Goal: Task Accomplishment & Management: Complete application form

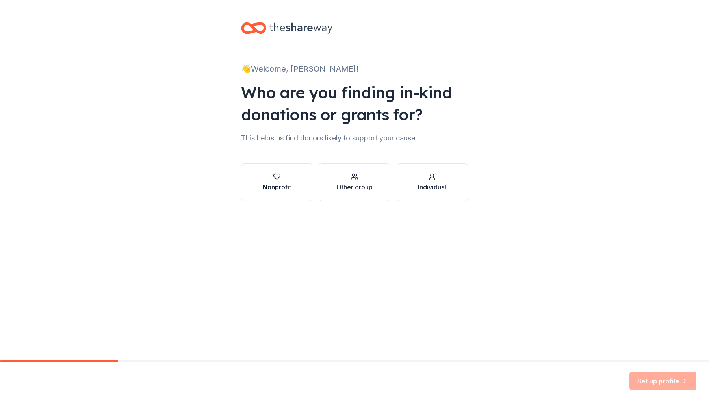
click at [284, 186] on div "Nonprofit" at bounding box center [277, 186] width 28 height 9
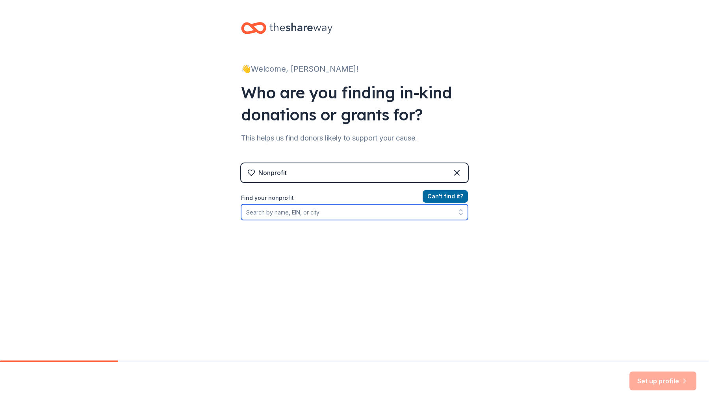
click at [310, 215] on input "Find your nonprofit" at bounding box center [354, 212] width 227 height 16
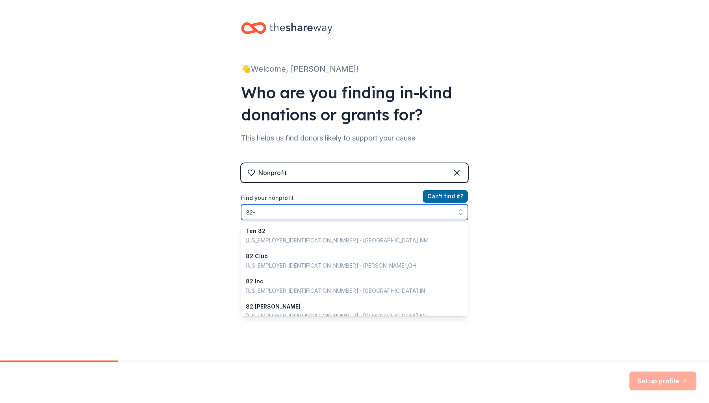
drag, startPoint x: 258, startPoint y: 213, endPoint x: 228, endPoint y: 209, distance: 29.9
click at [228, 209] on div "👋 Welcome, Michele! Who are you finding in-kind donations or grants for? This h…" at bounding box center [354, 168] width 252 height 337
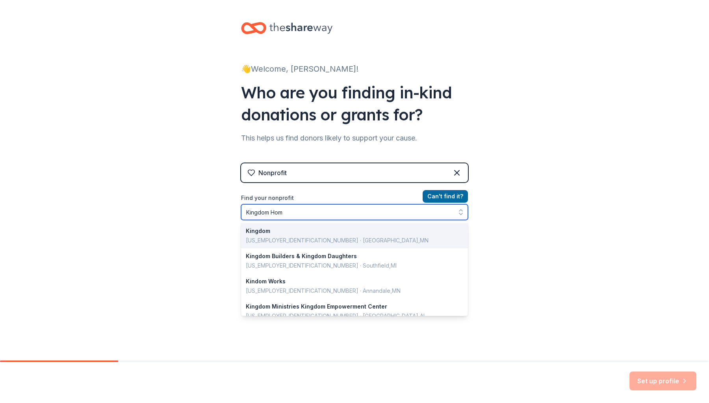
type input "Kingdom Home"
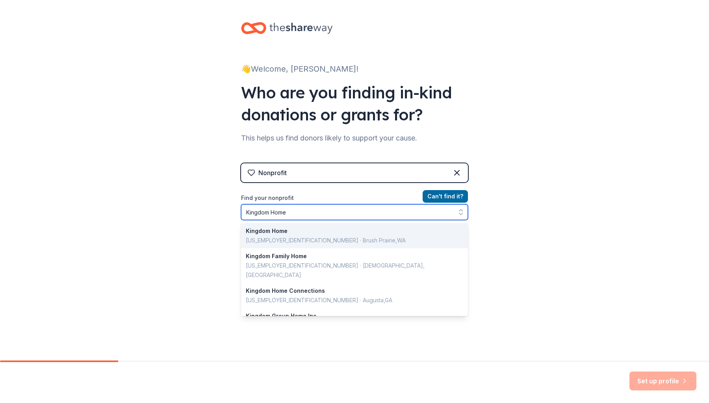
scroll to position [7, 0]
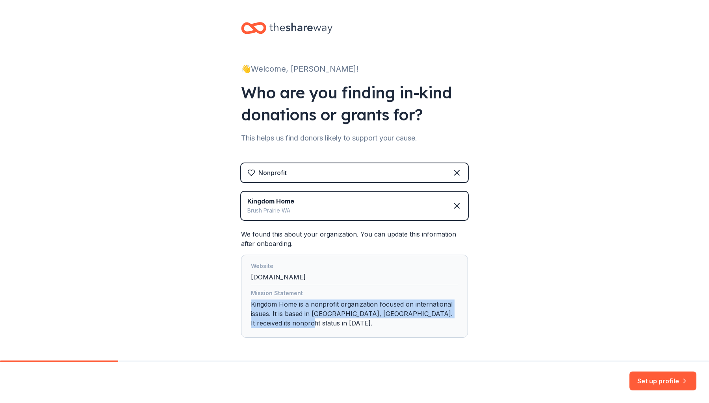
drag, startPoint x: 270, startPoint y: 298, endPoint x: 401, endPoint y: 324, distance: 133.5
click at [401, 324] on div "Mission Statement Kingdom Home is a nonprofit organization focused on internati…" at bounding box center [354, 310] width 207 height 43
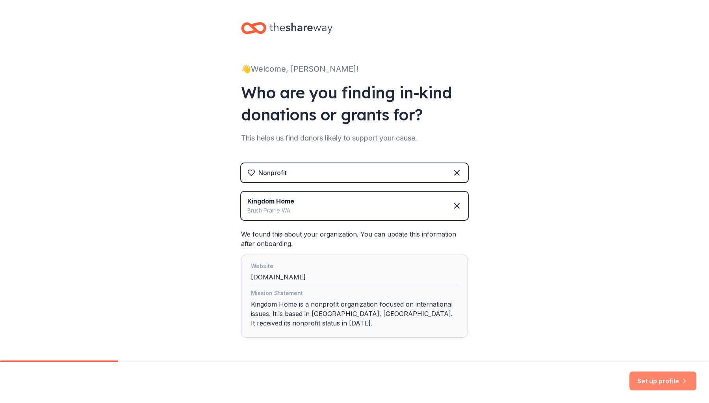
click at [647, 377] on button "Set up profile" at bounding box center [662, 381] width 67 height 19
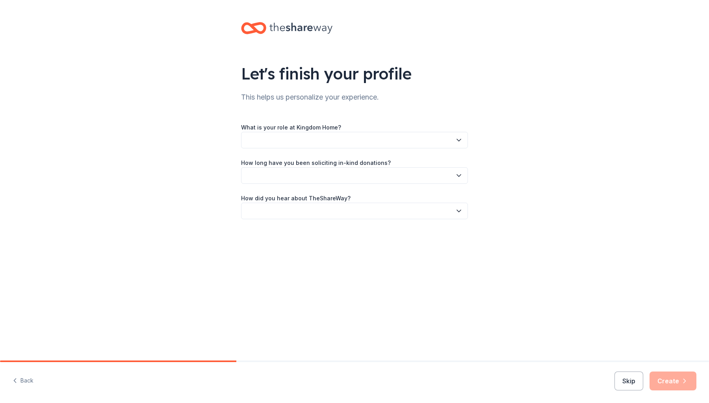
click at [393, 141] on button "button" at bounding box center [354, 140] width 227 height 17
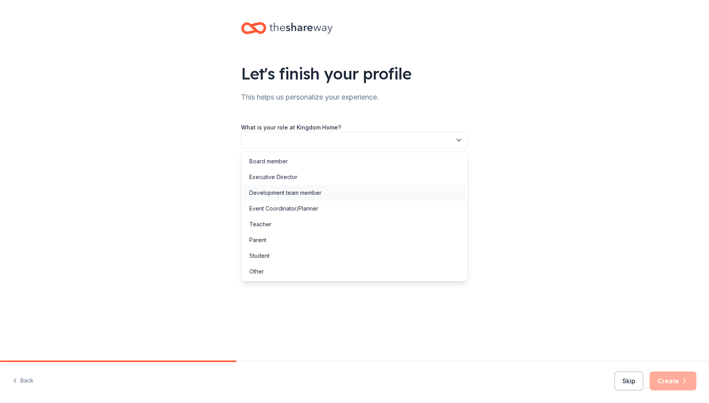
click at [355, 195] on div "Development team member" at bounding box center [354, 193] width 223 height 16
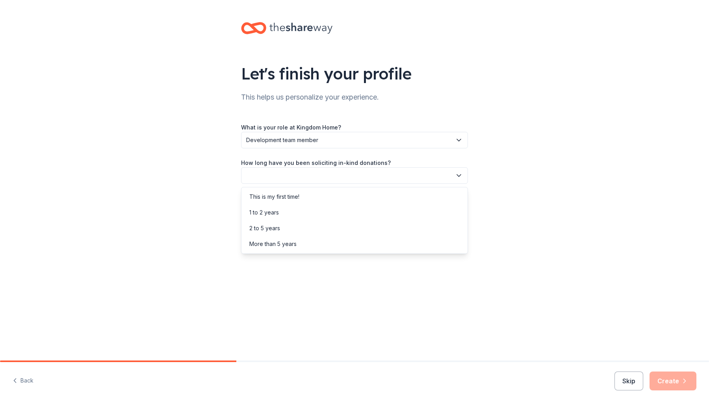
click at [356, 170] on button "button" at bounding box center [354, 175] width 227 height 17
click at [361, 229] on div "2 to 5 years" at bounding box center [354, 229] width 223 height 16
click at [361, 215] on button "button" at bounding box center [354, 211] width 227 height 17
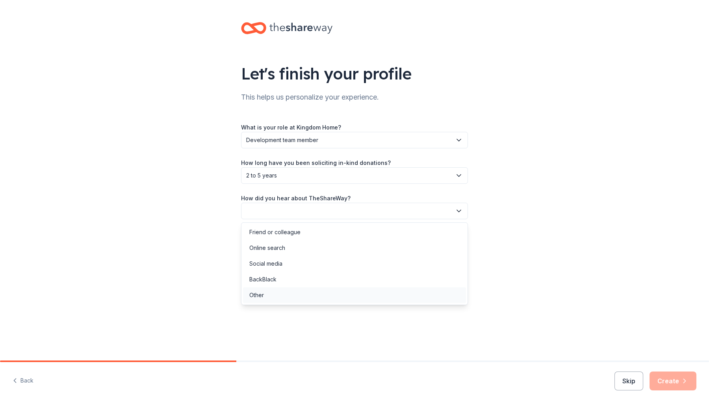
click at [350, 299] on div "Other" at bounding box center [354, 295] width 223 height 16
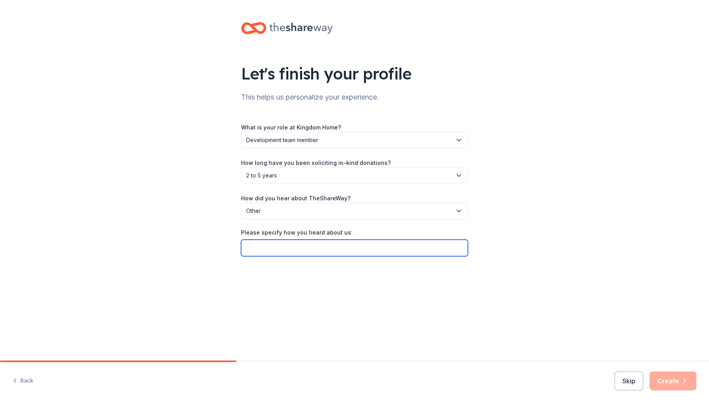
click at [305, 245] on input "Please specify how you heard about us:" at bounding box center [354, 248] width 227 height 17
type input "Givebutter"
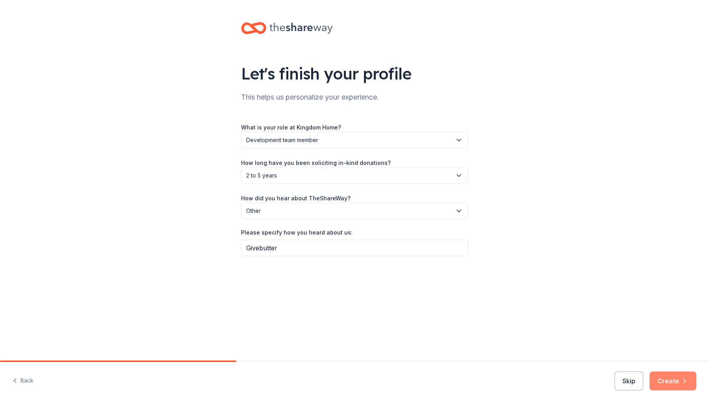
click at [676, 377] on button "Create" at bounding box center [672, 381] width 47 height 19
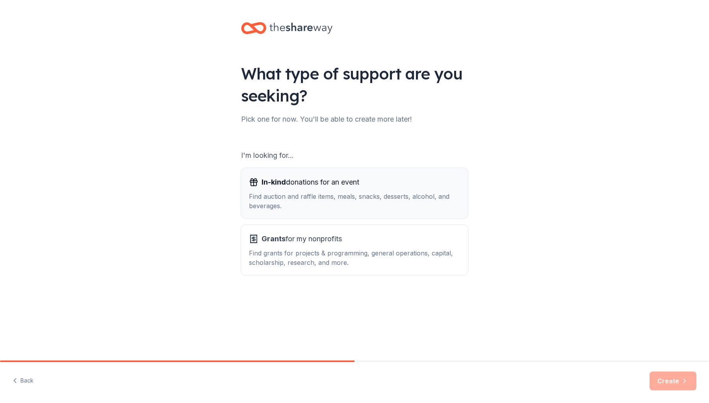
click at [394, 192] on div "Find auction and raffle items, meals, snacks, desserts, alcohol, and beverages." at bounding box center [354, 201] width 211 height 19
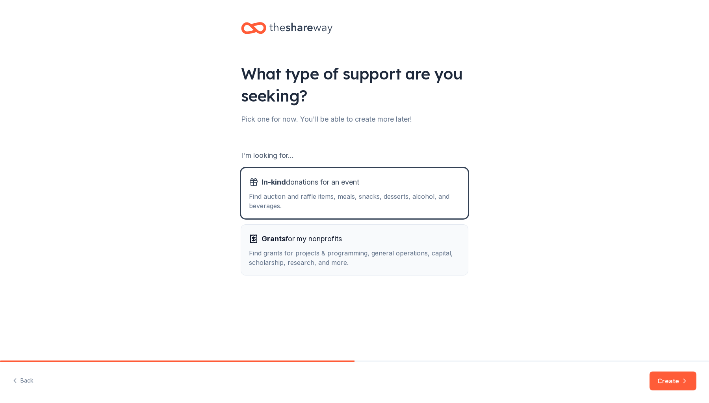
click at [391, 234] on div "Grants for my nonprofits" at bounding box center [354, 239] width 211 height 13
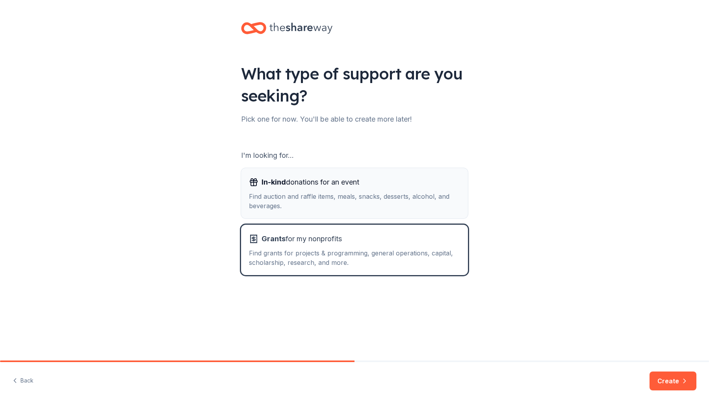
click at [387, 190] on div "In-kind donations for an event Find auction and raffle items, meals, snacks, de…" at bounding box center [354, 193] width 211 height 35
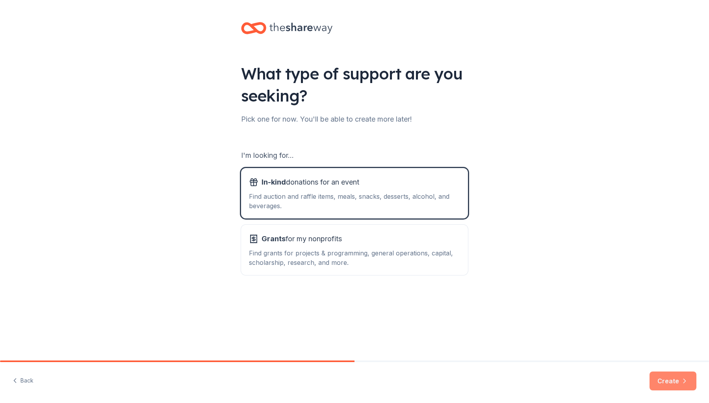
click at [663, 373] on button "Create" at bounding box center [672, 381] width 47 height 19
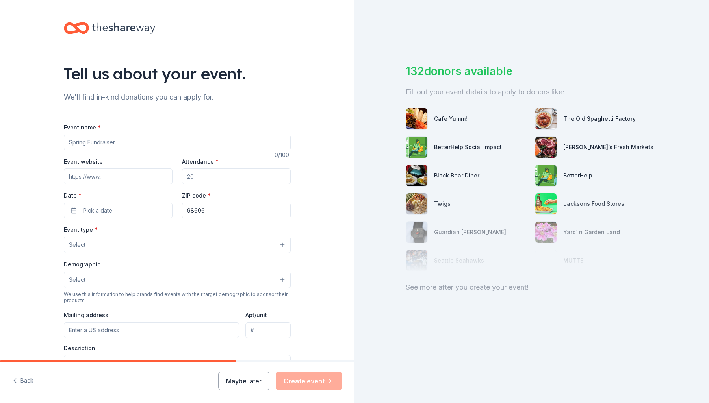
click at [155, 140] on input "Event name *" at bounding box center [177, 143] width 227 height 16
type input "Fourth Annual For The Love of Freedom"
type input "k"
type input "givebutter.com/FTLOF25"
click at [250, 172] on input "Attendance *" at bounding box center [236, 177] width 109 height 16
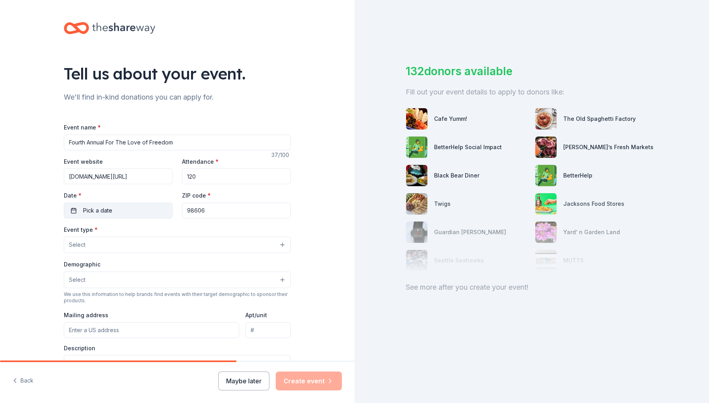
type input "120"
click at [85, 208] on span "Pick a date" at bounding box center [97, 210] width 29 height 9
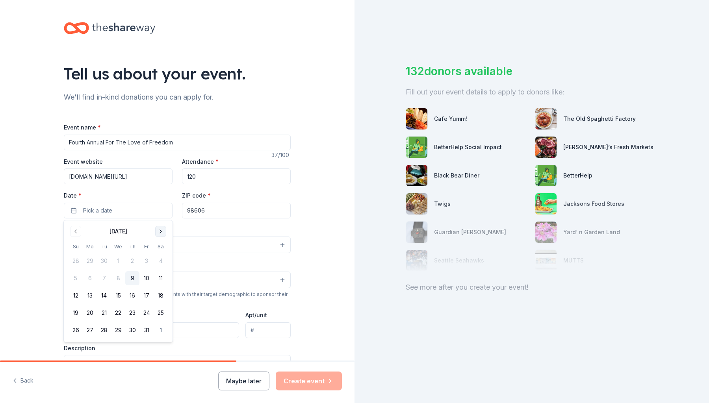
click at [158, 232] on button "Go to next month" at bounding box center [160, 231] width 11 height 11
click at [159, 296] on button "15" at bounding box center [161, 296] width 14 height 14
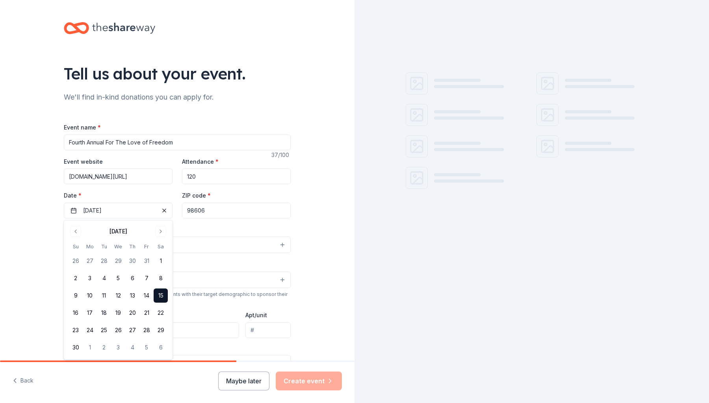
click at [229, 211] on input "98606" at bounding box center [236, 211] width 109 height 16
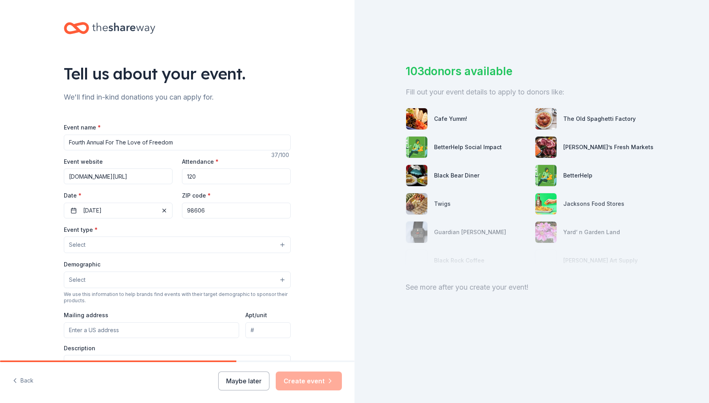
drag, startPoint x: 218, startPoint y: 209, endPoint x: 179, endPoint y: 206, distance: 39.5
click at [179, 206] on div "Event website givebutter.com/FTLOF25 Attendance * 120 Date * 11/15/2025 ZIP cod…" at bounding box center [177, 188] width 227 height 62
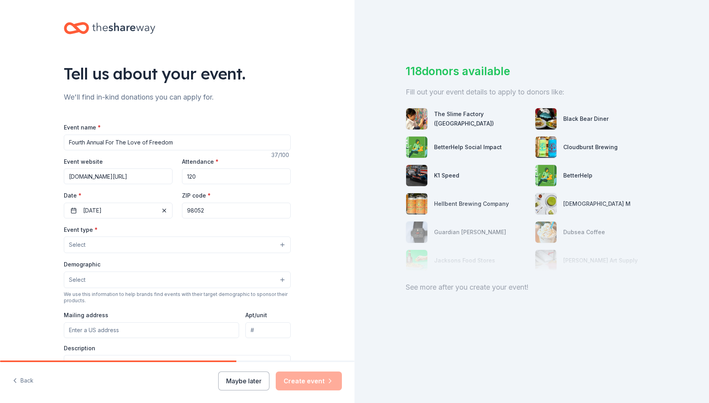
type input "98052"
click at [124, 235] on div "Event type * Select" at bounding box center [177, 239] width 227 height 29
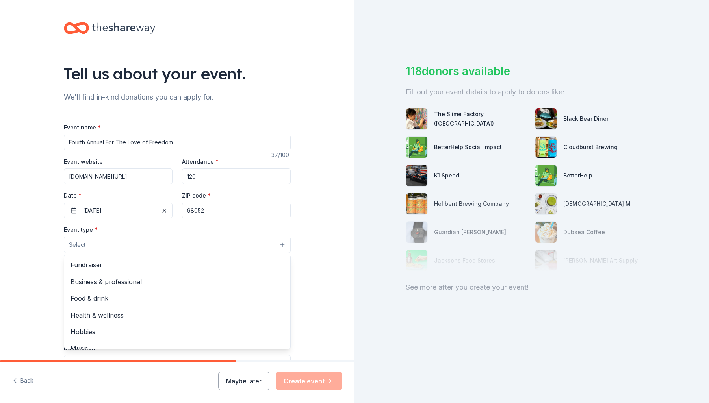
click at [124, 245] on button "Select" at bounding box center [177, 245] width 227 height 17
click at [180, 263] on span "Fundraiser" at bounding box center [176, 265] width 213 height 10
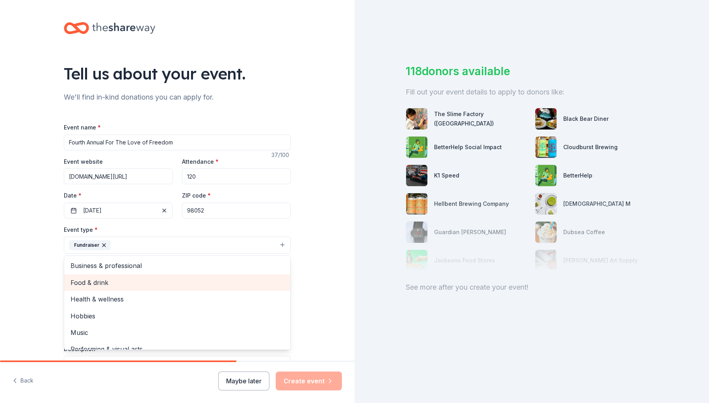
scroll to position [9, 0]
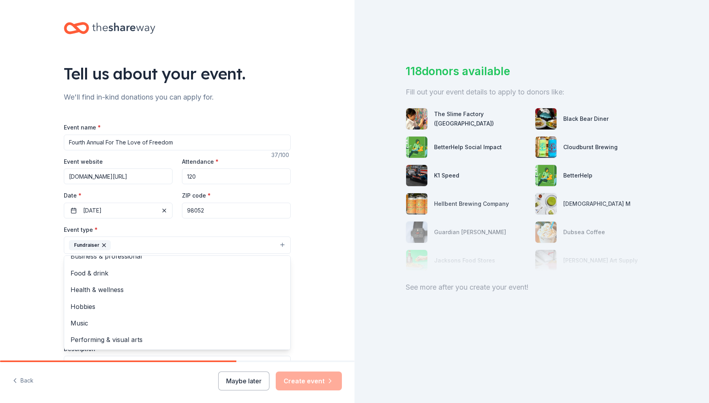
click at [338, 297] on div "Tell us about your event. We'll find in-kind donations you can apply for. Event…" at bounding box center [177, 262] width 354 height 525
click at [131, 284] on button "Select" at bounding box center [177, 281] width 227 height 17
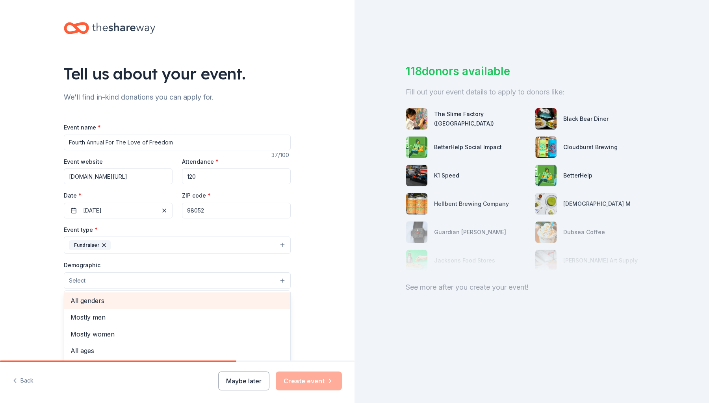
click at [135, 296] on span "All genders" at bounding box center [176, 301] width 213 height 10
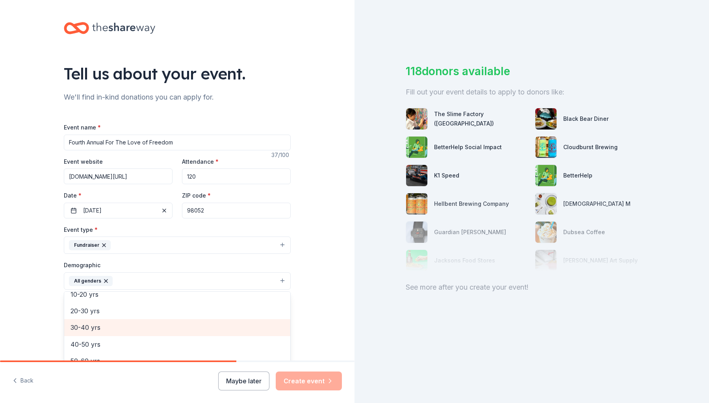
scroll to position [75, 0]
click at [114, 328] on span "30-40 yrs" at bounding box center [176, 327] width 213 height 10
click at [111, 330] on span "40-50 yrs" at bounding box center [176, 327] width 213 height 10
click at [110, 332] on span "50-60 yrs" at bounding box center [176, 327] width 213 height 10
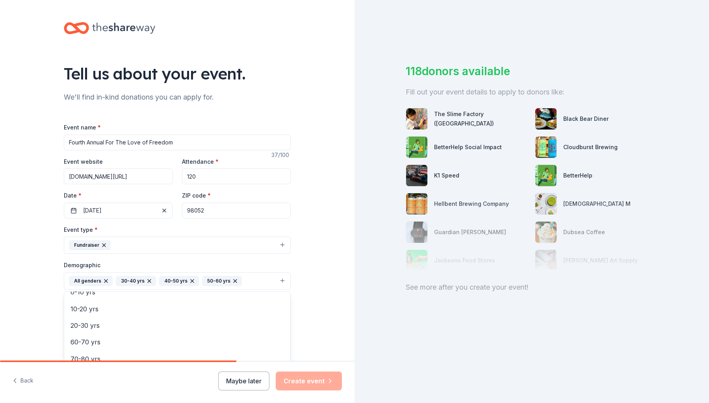
click at [319, 280] on div "Tell us about your event. We'll find in-kind donations you can apply for. Event…" at bounding box center [177, 263] width 354 height 526
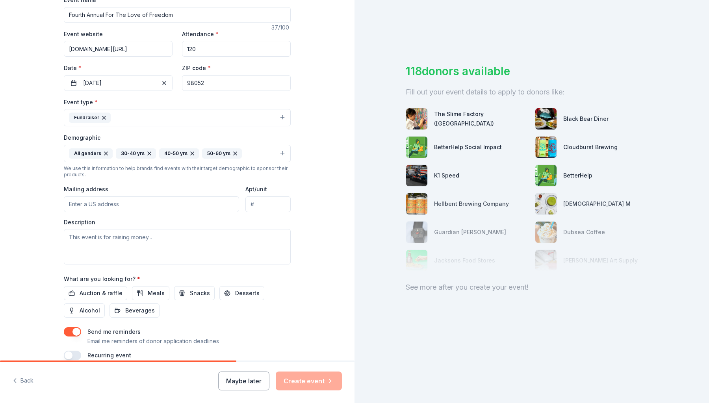
scroll to position [165, 0]
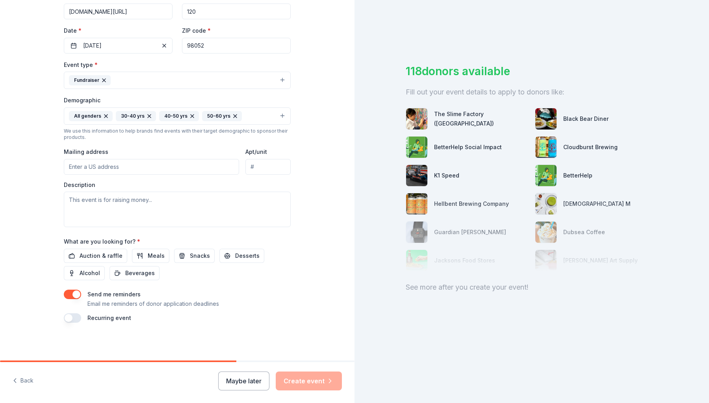
click at [147, 162] on input "Mailing address" at bounding box center [151, 167] width 175 height 16
click at [92, 254] on span "Auction & raffle" at bounding box center [101, 255] width 43 height 9
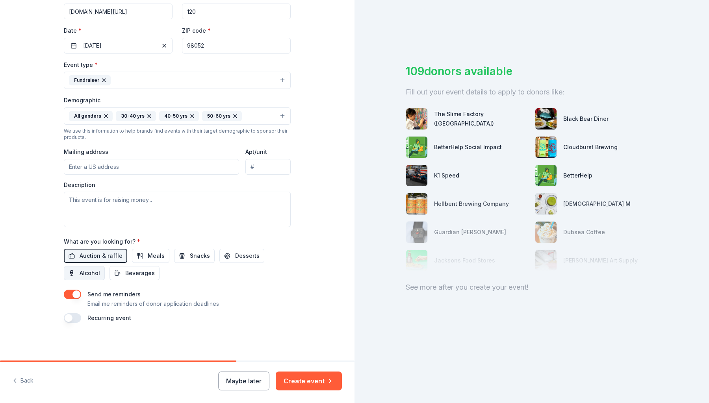
click at [88, 273] on span "Alcohol" at bounding box center [90, 273] width 20 height 9
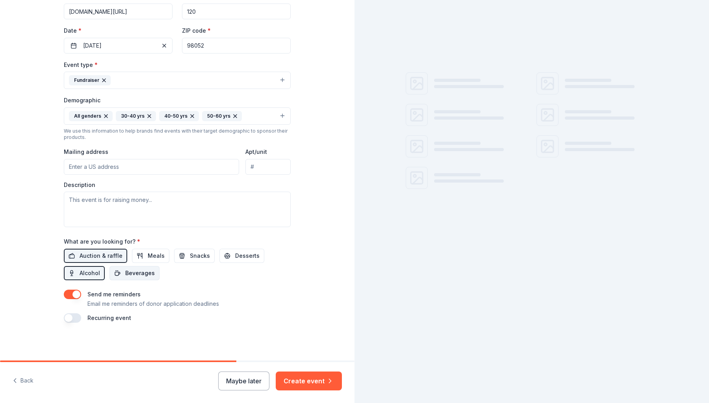
click at [118, 272] on button "Beverages" at bounding box center [134, 273] width 50 height 14
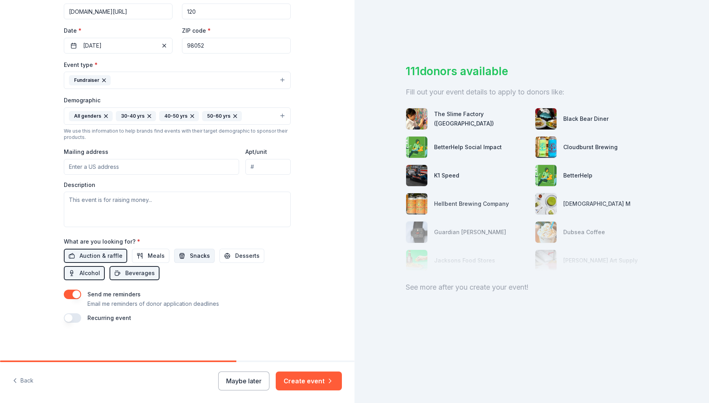
click at [199, 253] on span "Snacks" at bounding box center [200, 255] width 20 height 9
click at [76, 316] on button "button" at bounding box center [72, 317] width 17 height 9
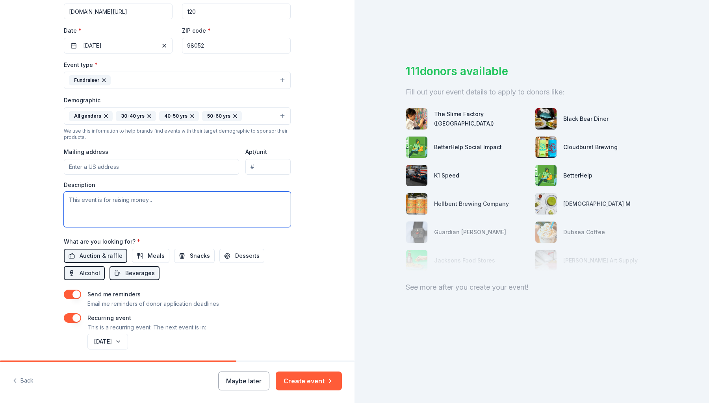
click at [186, 208] on textarea at bounding box center [177, 209] width 227 height 35
click at [203, 204] on textarea at bounding box center [177, 209] width 227 height 35
paste textarea "Proceeds from the event will allow us to fulfill organizational initiatives tha…"
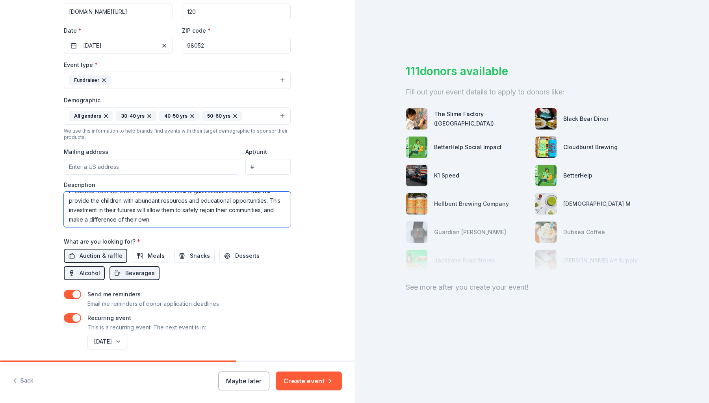
scroll to position [9, 0]
drag, startPoint x: 205, startPoint y: 200, endPoint x: 213, endPoint y: 221, distance: 22.8
click at [213, 221] on textarea "Proceeds from the event will allow us to fulfill organizational initiatives tha…" at bounding box center [177, 209] width 227 height 35
type textarea "Proceeds from the event will allow us to fulfill organizational initiatives tha…"
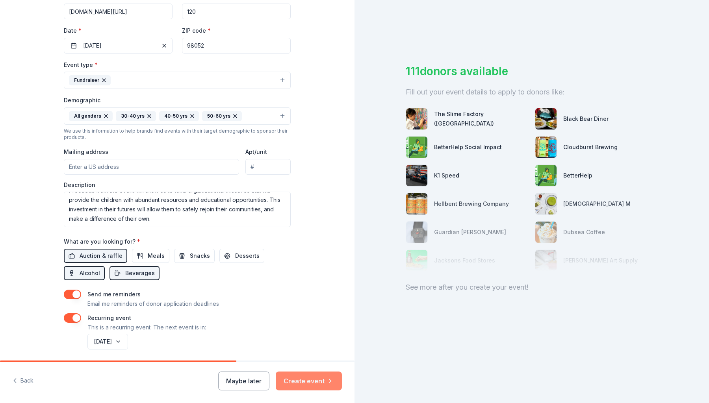
click at [316, 385] on button "Create event" at bounding box center [309, 381] width 66 height 19
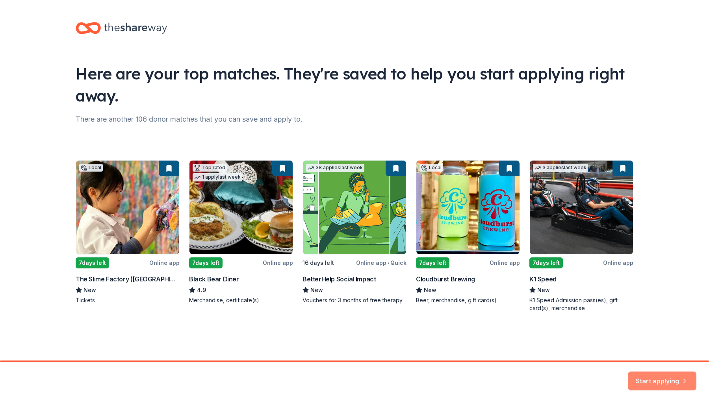
click at [669, 380] on button "Start applying" at bounding box center [662, 376] width 69 height 19
click at [652, 374] on div "Start applying" at bounding box center [662, 381] width 69 height 19
drag, startPoint x: 565, startPoint y: 107, endPoint x: 611, endPoint y: 181, distance: 86.7
click at [565, 107] on div "Here are your top matches. They're saved to help you start applying right away.…" at bounding box center [354, 175] width 583 height 350
click at [663, 378] on div "Start applying" at bounding box center [662, 381] width 69 height 19
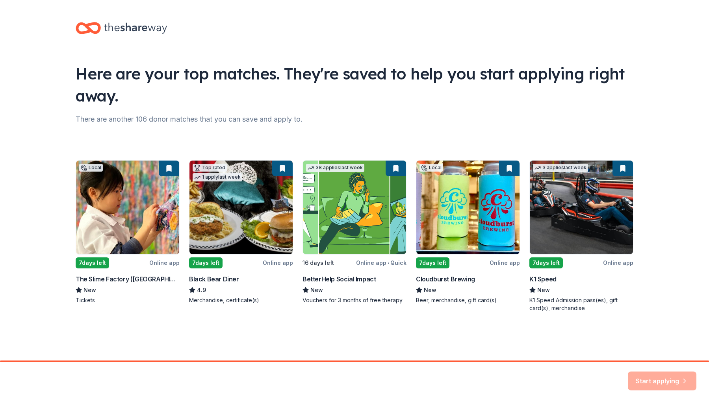
click at [595, 212] on div "Local 7 days left Online app The Slime Factory (Bellevue) New Tickets Top rated…" at bounding box center [355, 236] width 558 height 152
click at [580, 275] on div "Local 7 days left Online app The Slime Factory (Bellevue) New Tickets Top rated…" at bounding box center [355, 236] width 558 height 152
click at [556, 268] on div "Local 7 days left Online app The Slime Factory (Bellevue) New Tickets Top rated…" at bounding box center [355, 236] width 558 height 152
click at [554, 293] on div "Local 7 days left Online app The Slime Factory (Bellevue) New Tickets Top rated…" at bounding box center [355, 236] width 558 height 152
click at [543, 306] on div "Local 7 days left Online app The Slime Factory (Bellevue) New Tickets Top rated…" at bounding box center [355, 236] width 558 height 152
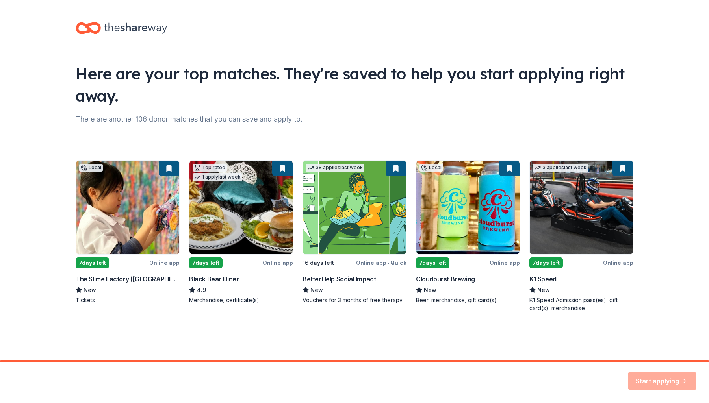
click at [664, 383] on div "Start applying" at bounding box center [662, 381] width 69 height 19
click at [661, 379] on div "Start applying" at bounding box center [662, 381] width 69 height 19
click at [491, 333] on div "Here are your top matches. They're saved to help you start applying right away.…" at bounding box center [354, 175] width 583 height 350
click at [660, 378] on button "Start applying" at bounding box center [662, 376] width 69 height 19
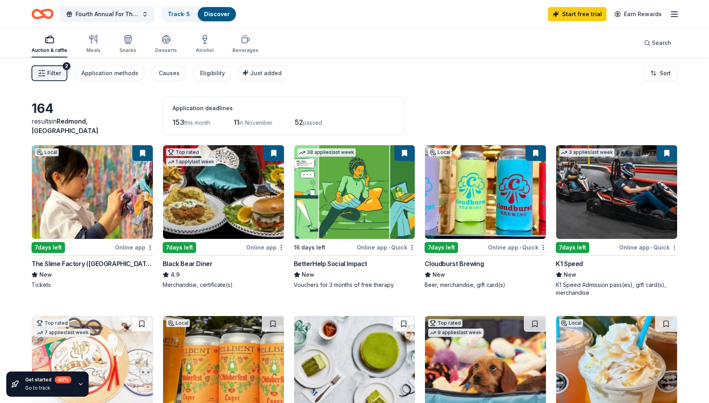
click at [673, 247] on html "Fourth Annual For The Love of Freedom Track · 5 Discover Start free trial Earn …" at bounding box center [354, 201] width 709 height 403
click at [667, 150] on html "Fourth Annual For The Love of Freedom Track · 5 Discover Start free trial Earn …" at bounding box center [354, 201] width 709 height 403
click at [666, 154] on button at bounding box center [666, 153] width 20 height 16
click at [604, 184] on img at bounding box center [616, 192] width 121 height 94
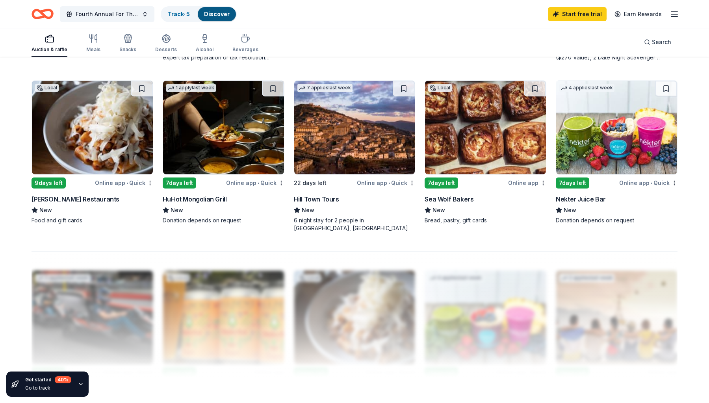
scroll to position [578, 0]
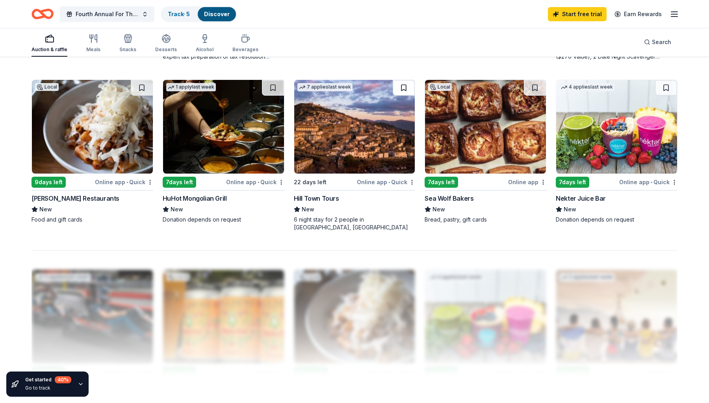
click at [400, 92] on button at bounding box center [404, 88] width 22 height 16
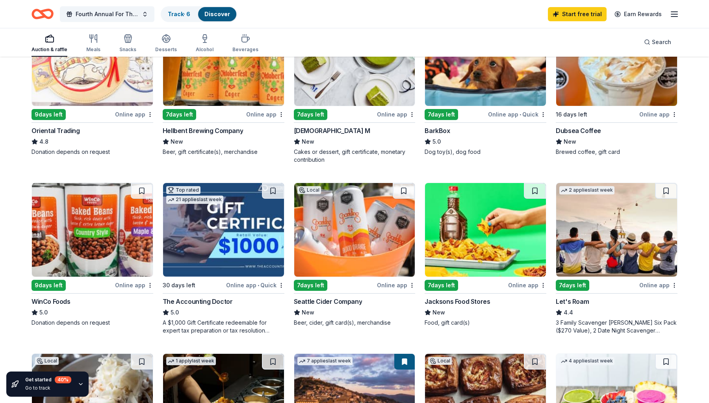
scroll to position [0, 0]
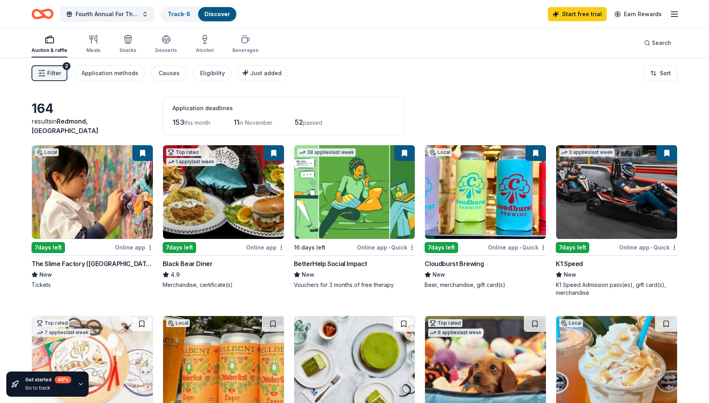
click at [537, 154] on button at bounding box center [535, 153] width 20 height 16
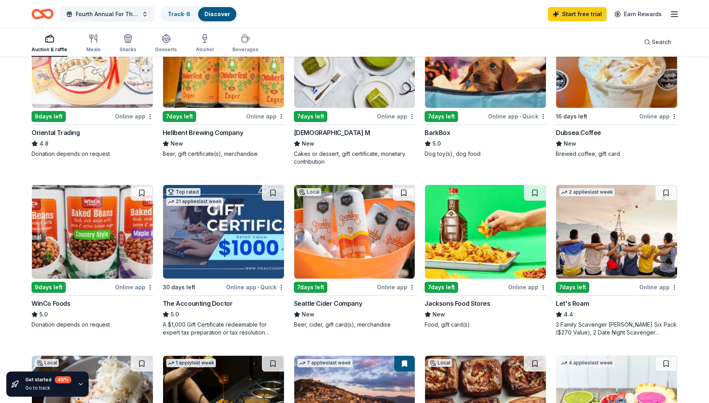
scroll to position [341, 0]
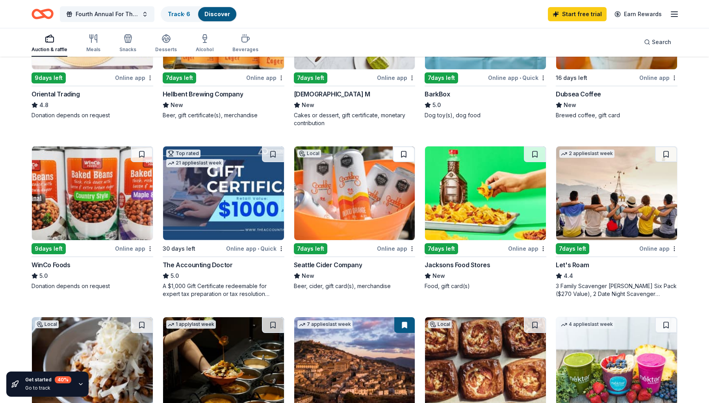
click at [403, 155] on button at bounding box center [404, 154] width 22 height 16
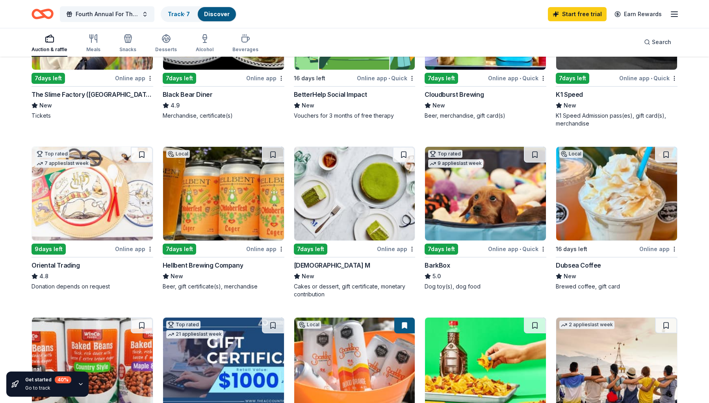
scroll to position [170, 0]
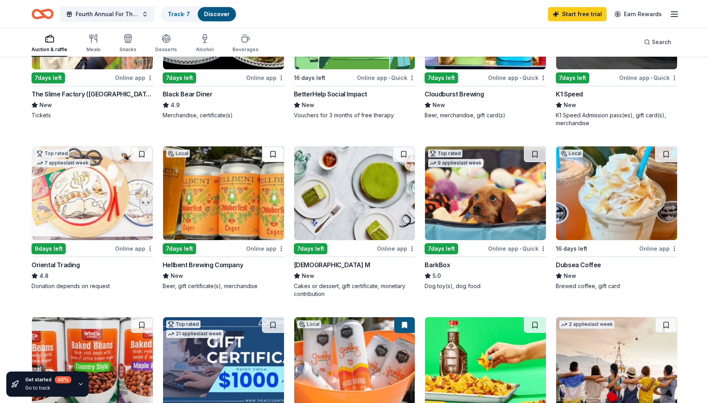
click at [277, 152] on button at bounding box center [273, 154] width 22 height 16
click at [400, 152] on button at bounding box center [404, 154] width 22 height 16
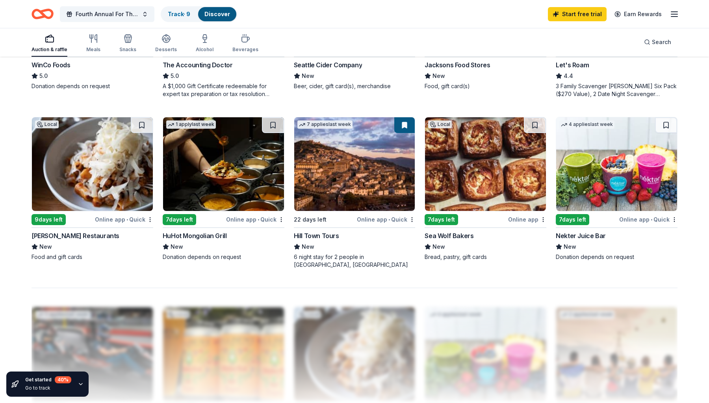
scroll to position [543, 0]
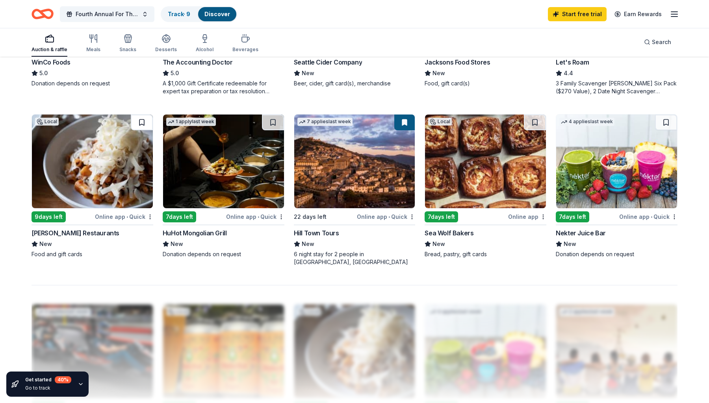
click at [143, 124] on button at bounding box center [142, 123] width 22 height 16
click at [537, 124] on button at bounding box center [535, 123] width 22 height 16
click at [669, 123] on button at bounding box center [666, 123] width 22 height 16
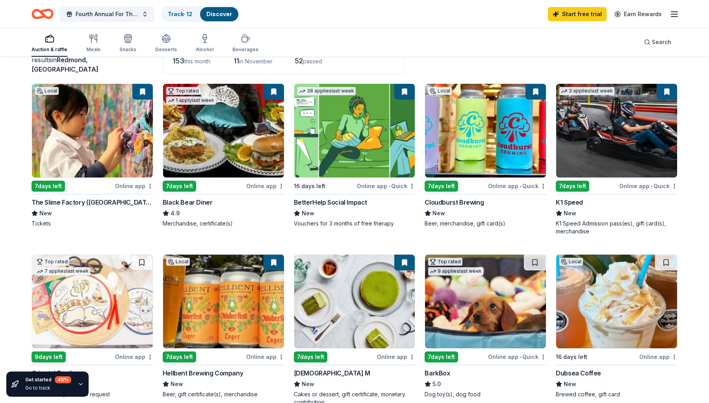
scroll to position [0, 0]
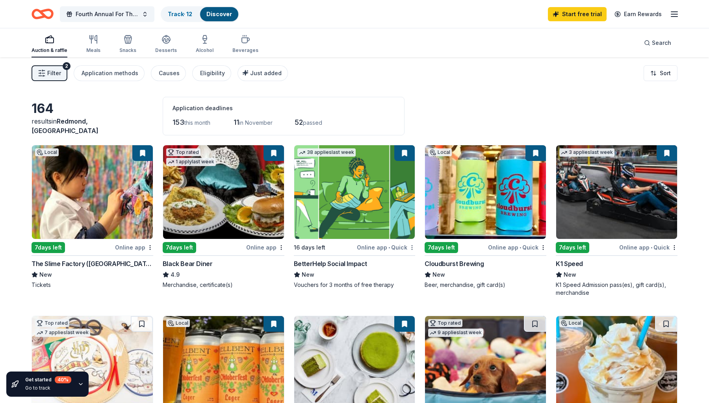
click at [412, 247] on html "Fourth Annual For The Love of Freedom Track · 12 Discover Start free trial Earn…" at bounding box center [354, 201] width 709 height 403
click at [405, 258] on div "Not interested" at bounding box center [387, 261] width 53 height 14
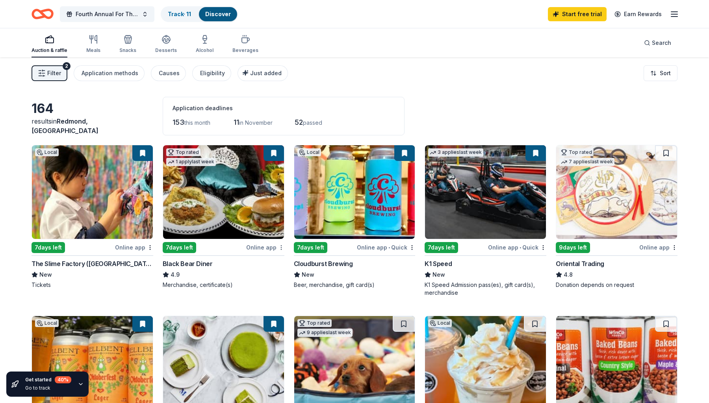
click at [279, 245] on html "Fourth Annual For The Love of Freedom Track · 11 Discover Start free trial Earn…" at bounding box center [354, 201] width 709 height 403
click at [276, 261] on div "Not interested" at bounding box center [256, 261] width 53 height 14
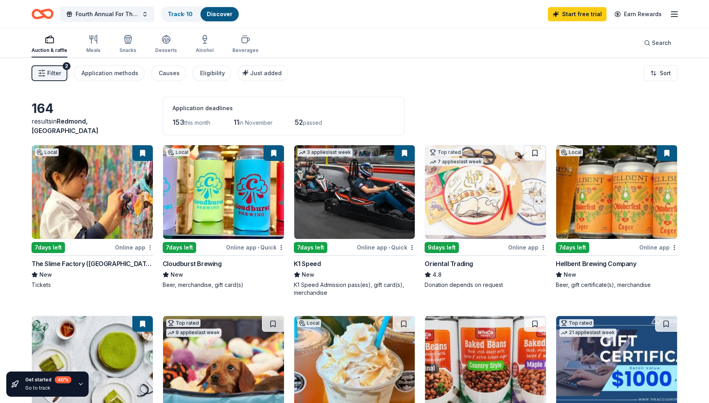
click at [150, 248] on html "Fourth Annual For The Love of Freedom Track · 10 Discover Start free trial Earn…" at bounding box center [354, 201] width 709 height 403
click at [25, 198] on html "Fourth Annual For The Love of Freedom Track · 10 Discover Start free trial Earn…" at bounding box center [354, 201] width 709 height 403
click at [412, 247] on html "Fourth Annual For The Love of Freedom Track · 10 Discover Start free trial Earn…" at bounding box center [354, 201] width 709 height 403
click at [436, 124] on html "Fourth Annual For The Love of Freedom Track · 10 Discover Start free trial Earn…" at bounding box center [354, 201] width 709 height 403
click at [543, 248] on html "Fourth Annual For The Love of Freedom Track · 10 Discover Start free trial Earn…" at bounding box center [354, 201] width 709 height 403
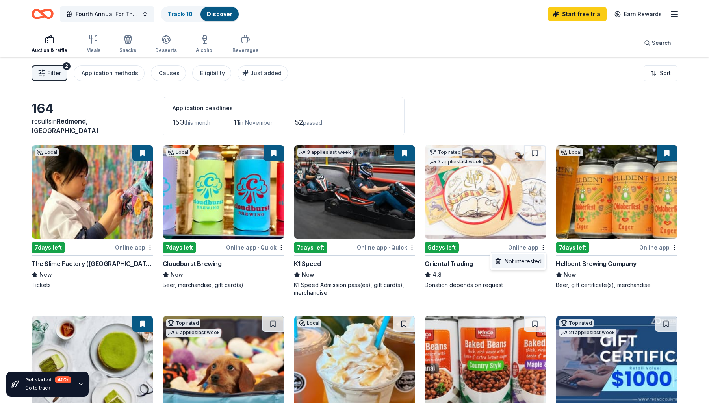
click at [532, 263] on div "Not interested" at bounding box center [518, 261] width 53 height 14
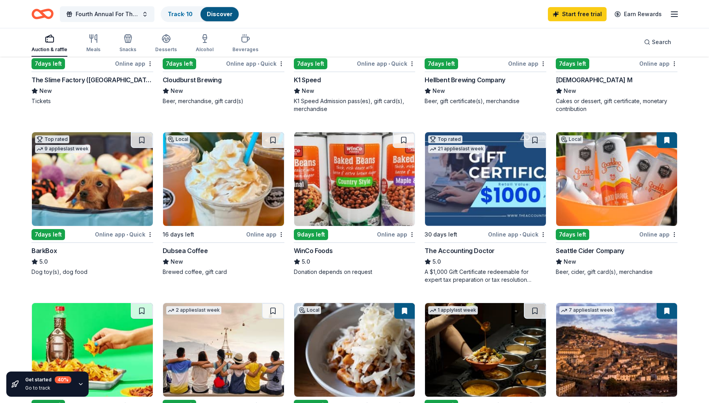
scroll to position [185, 0]
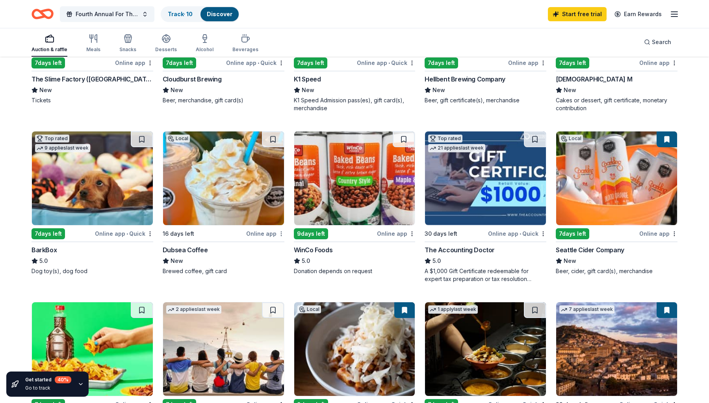
click at [281, 219] on html "Fourth Annual For The Love of Freedom Track · 10 Discover Start free trial Earn…" at bounding box center [354, 16] width 709 height 403
click at [281, 248] on div "Not interested" at bounding box center [256, 248] width 53 height 14
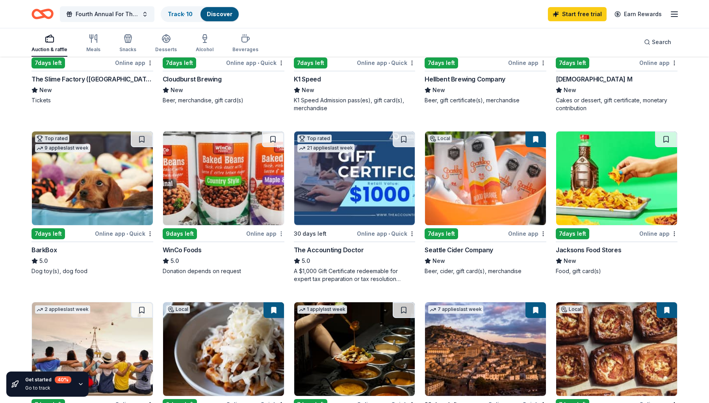
click at [280, 219] on html "Fourth Annual For The Love of Freedom Track · 10 Discover Start free trial Earn…" at bounding box center [354, 16] width 709 height 403
click at [272, 247] on div "Not interested" at bounding box center [256, 248] width 53 height 14
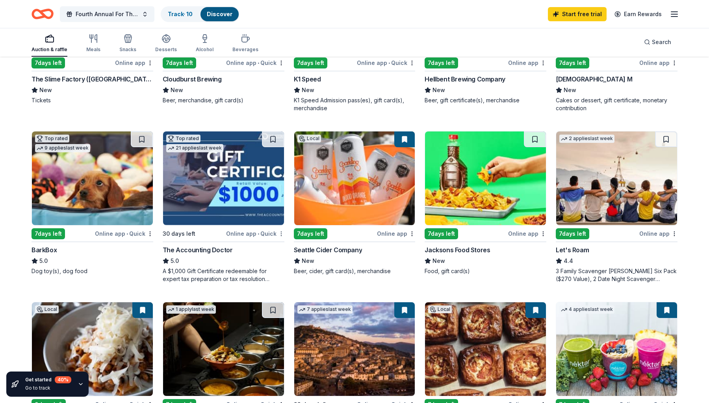
click at [283, 219] on html "Fourth Annual For The Love of Freedom Track · 10 Discover Start free trial Earn…" at bounding box center [354, 16] width 709 height 403
click at [278, 243] on div "Not interested" at bounding box center [256, 248] width 53 height 14
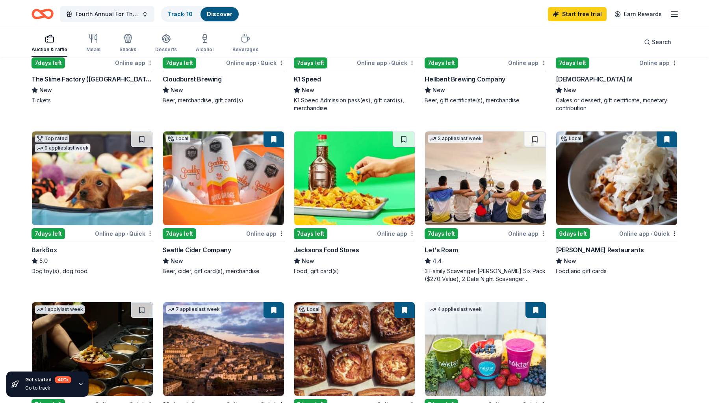
click at [415, 235] on div "Online app" at bounding box center [396, 234] width 38 height 10
click at [412, 219] on html "Fourth Annual For The Love of Freedom Track · 10 Discover Start free trial Earn…" at bounding box center [354, 16] width 709 height 403
click at [409, 247] on div "Not interested" at bounding box center [387, 248] width 53 height 14
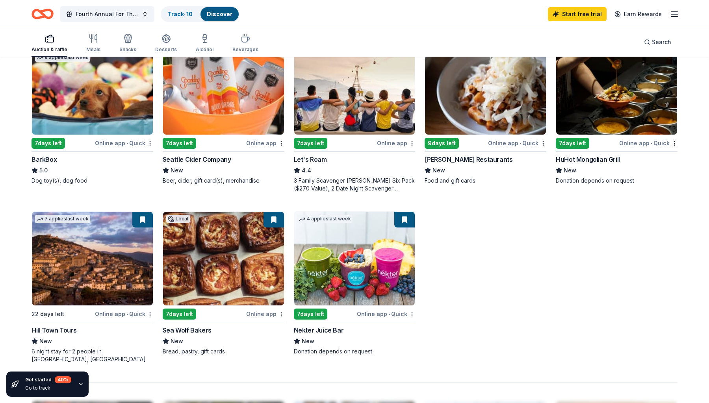
scroll to position [272, 0]
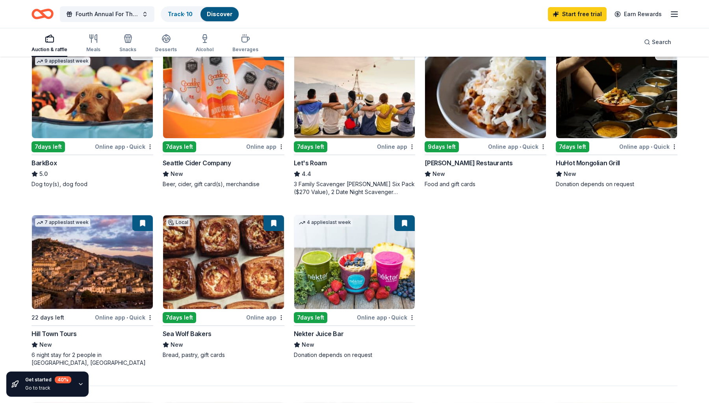
click at [124, 277] on img at bounding box center [92, 262] width 121 height 94
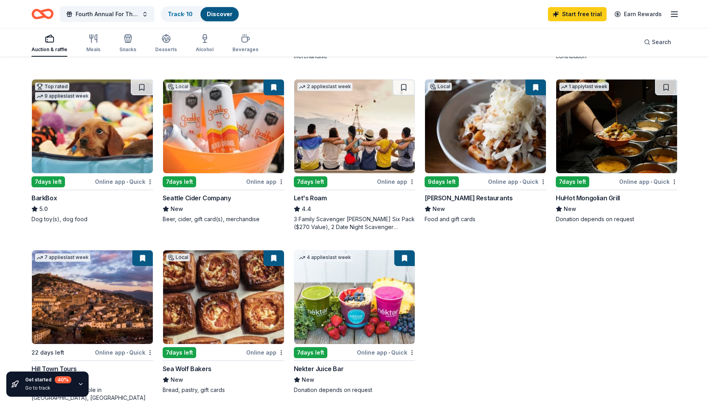
scroll to position [243, 0]
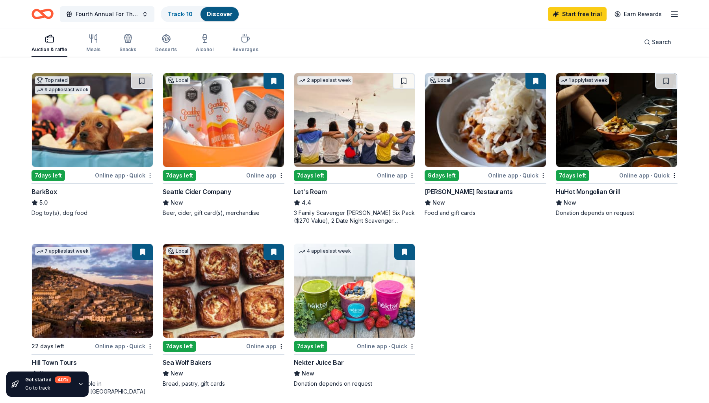
click at [132, 192] on div "Not interested" at bounding box center [125, 189] width 53 height 14
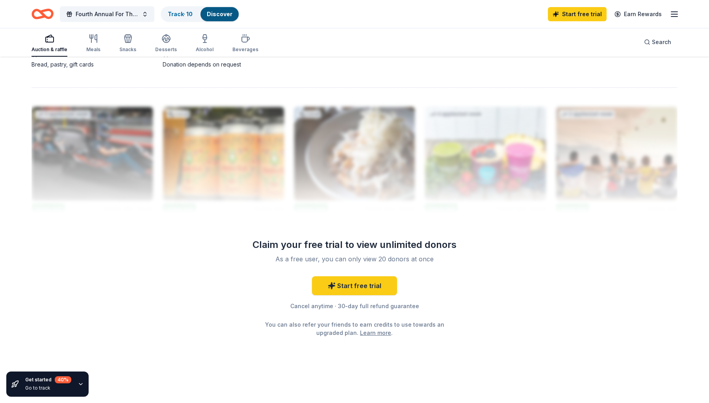
scroll to position [562, 0]
click at [368, 332] on link "Learn more" at bounding box center [375, 333] width 31 height 8
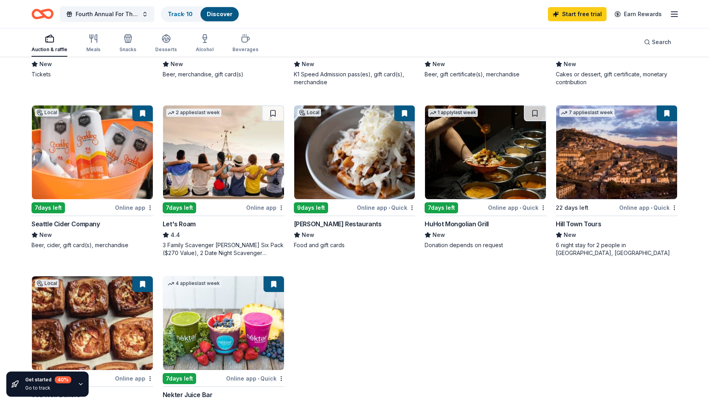
scroll to position [133, 0]
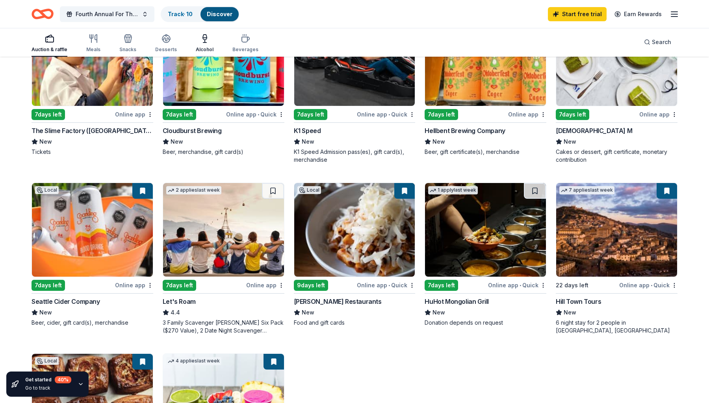
click at [200, 39] on icon "button" at bounding box center [204, 38] width 9 height 9
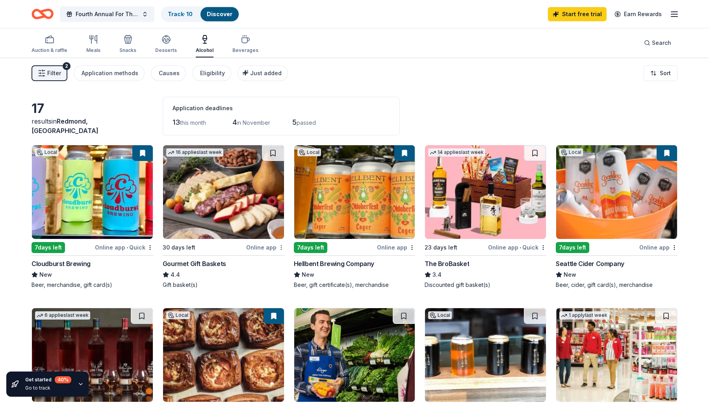
click at [280, 245] on html "Fourth Annual For The Love of Freedom Track · 10 Discover Start free trial Earn…" at bounding box center [354, 201] width 709 height 403
click at [210, 227] on html "Fourth Annual For The Love of Freedom Track · 10 Discover Start free trial Earn…" at bounding box center [354, 201] width 709 height 403
click at [211, 222] on img at bounding box center [223, 192] width 121 height 94
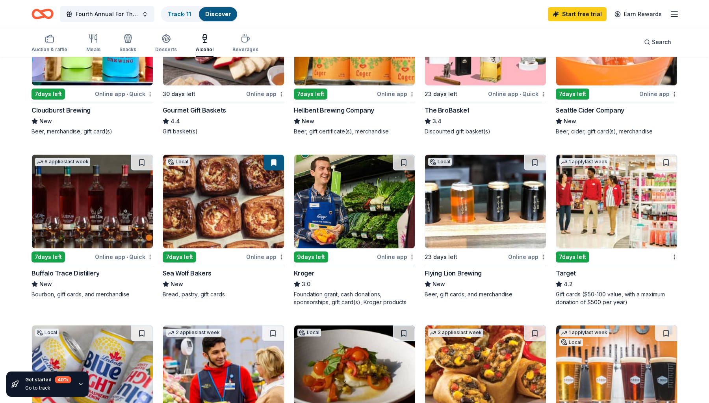
scroll to position [164, 0]
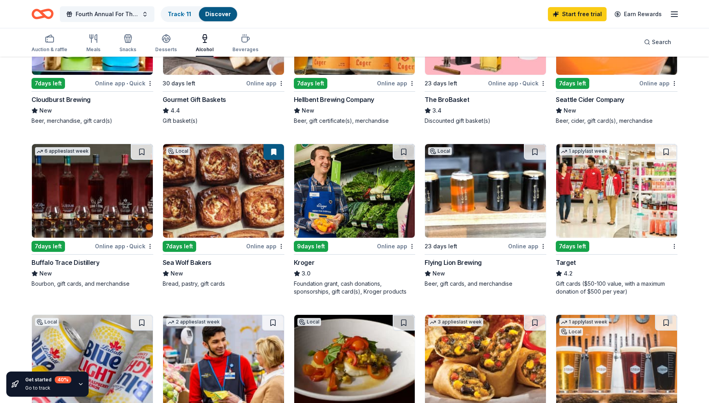
click at [146, 247] on div "Online app • Quick" at bounding box center [124, 246] width 58 height 10
click at [141, 153] on button at bounding box center [142, 152] width 22 height 16
click at [150, 239] on html "Fourth Annual For The Love of Freedom Track · 12 Discover Start free trial Earn…" at bounding box center [354, 37] width 709 height 403
click at [104, 196] on html "Fourth Annual For The Love of Freedom Track · 12 Discover Start free trial Earn…" at bounding box center [354, 37] width 709 height 403
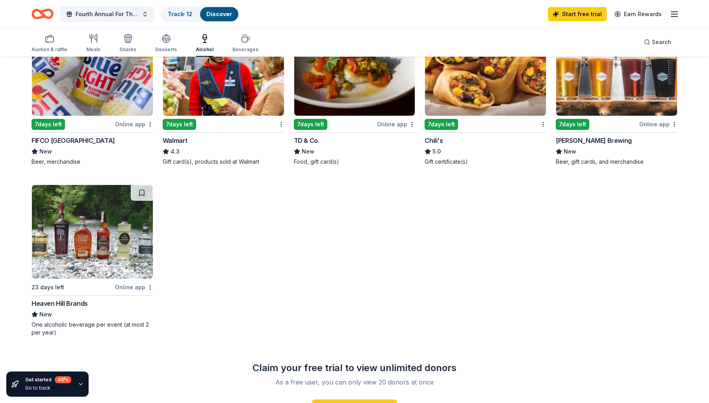
scroll to position [462, 0]
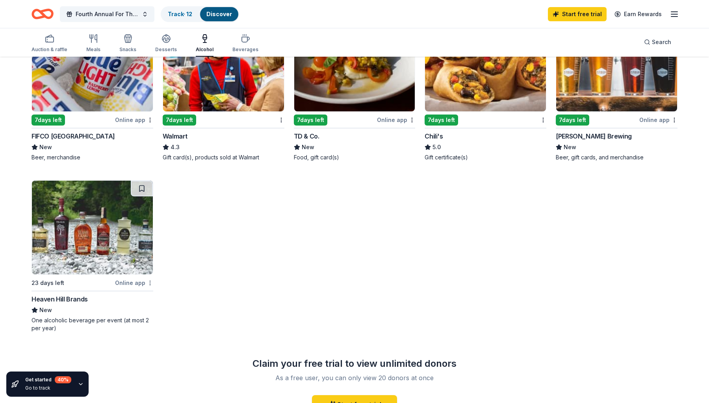
click at [138, 190] on button at bounding box center [142, 189] width 22 height 16
click at [106, 226] on img at bounding box center [92, 228] width 121 height 94
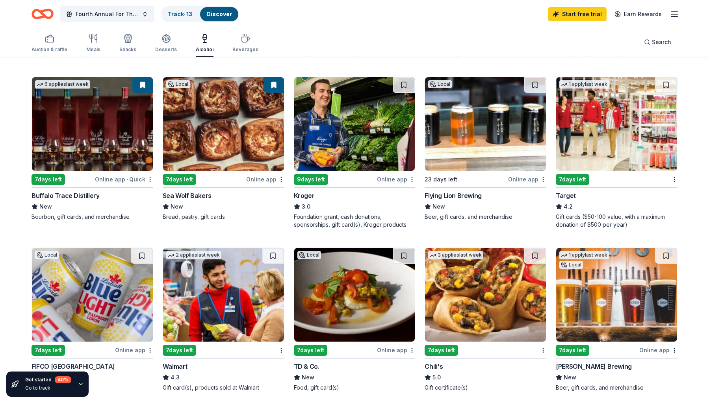
scroll to position [231, 0]
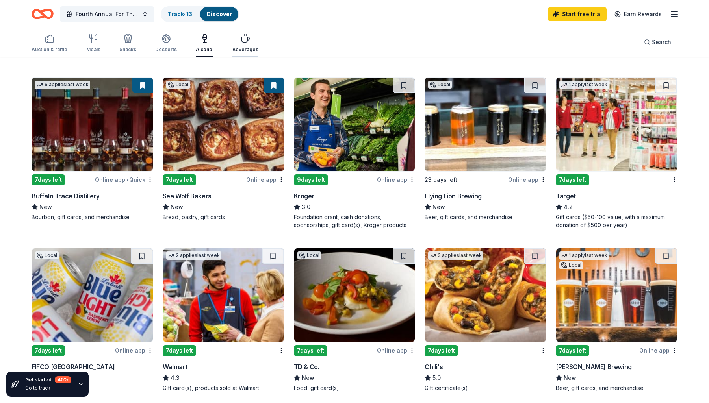
click at [241, 41] on icon "button" at bounding box center [245, 38] width 9 height 9
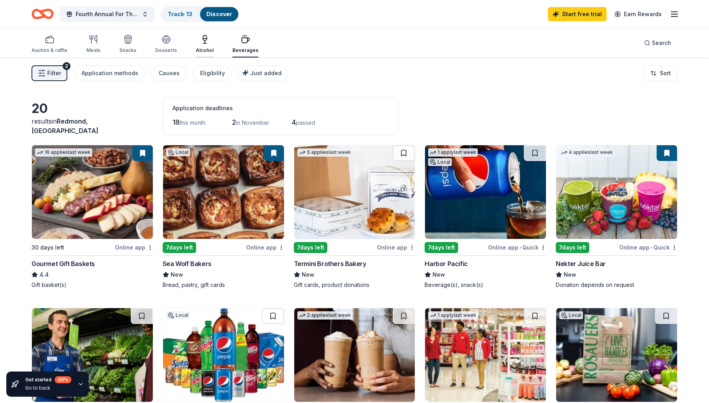
click at [203, 43] on icon "button" at bounding box center [204, 43] width 3 height 0
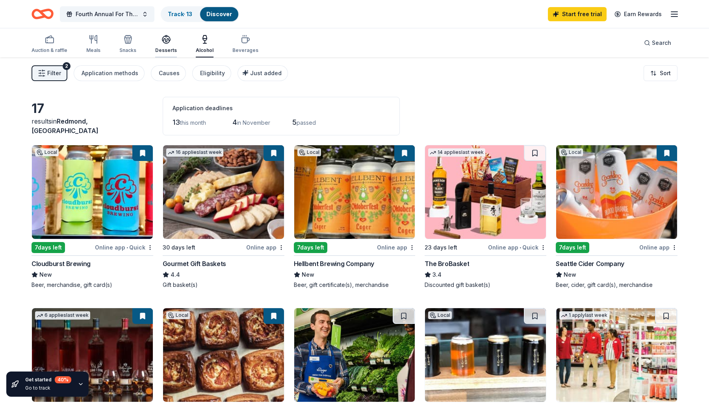
click at [162, 40] on icon "button" at bounding box center [166, 39] width 8 height 6
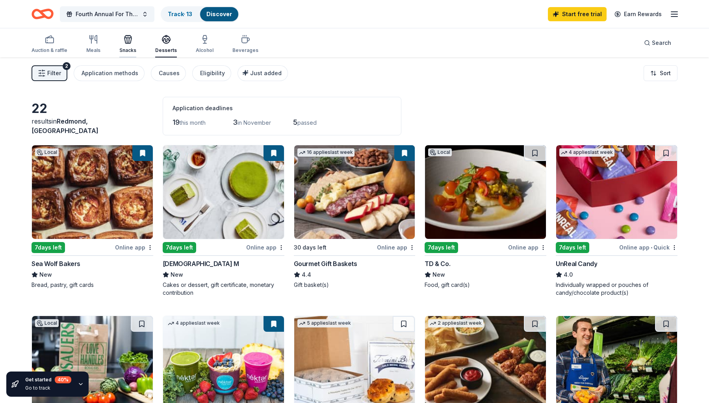
click at [129, 46] on div "Snacks" at bounding box center [127, 44] width 17 height 19
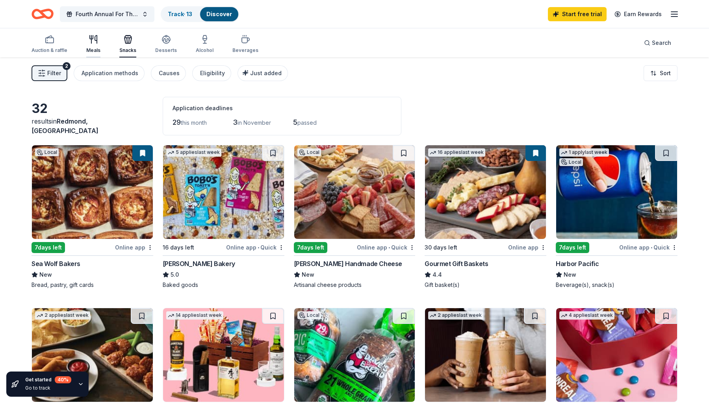
click at [97, 54] on button "Meals" at bounding box center [93, 45] width 14 height 26
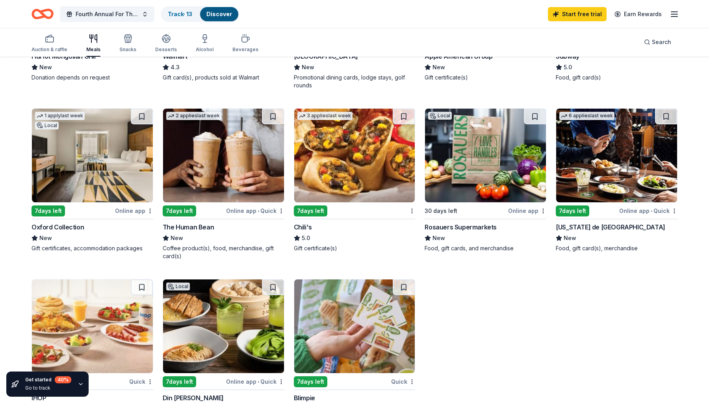
scroll to position [384, 0]
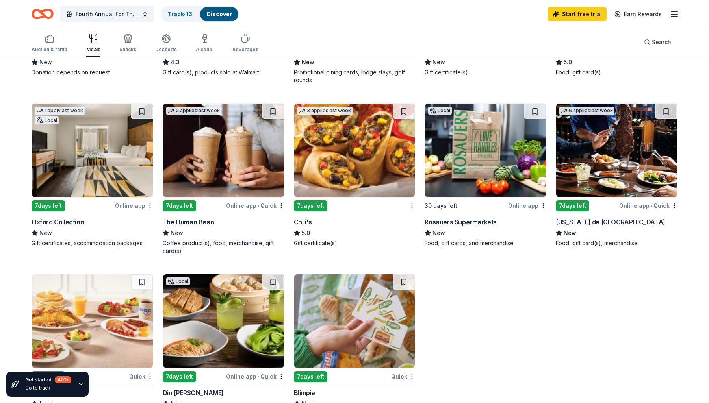
click at [115, 159] on img at bounding box center [92, 151] width 121 height 94
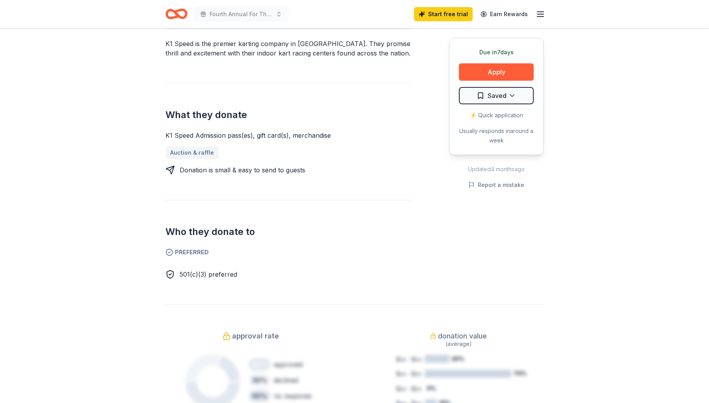
scroll to position [268, 0]
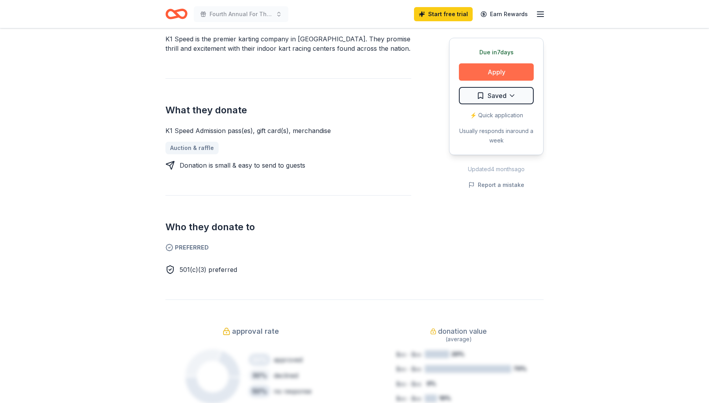
click at [508, 71] on button "Apply" at bounding box center [496, 71] width 75 height 17
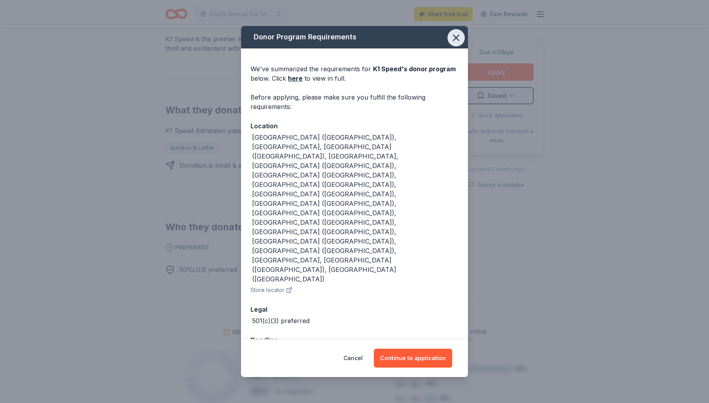
click at [460, 43] on icon "button" at bounding box center [456, 37] width 11 height 11
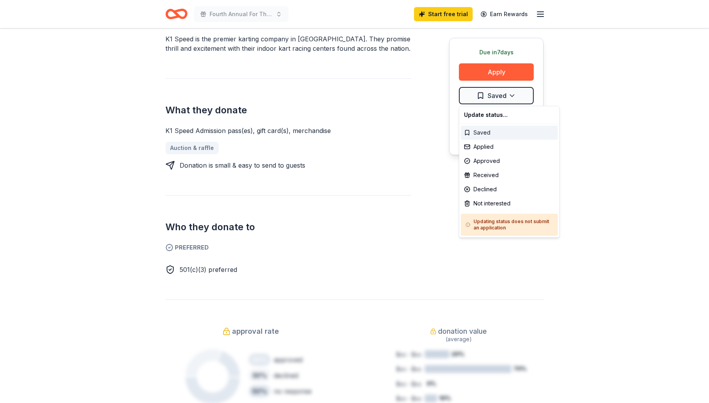
click at [486, 136] on div "Saved" at bounding box center [509, 133] width 97 height 14
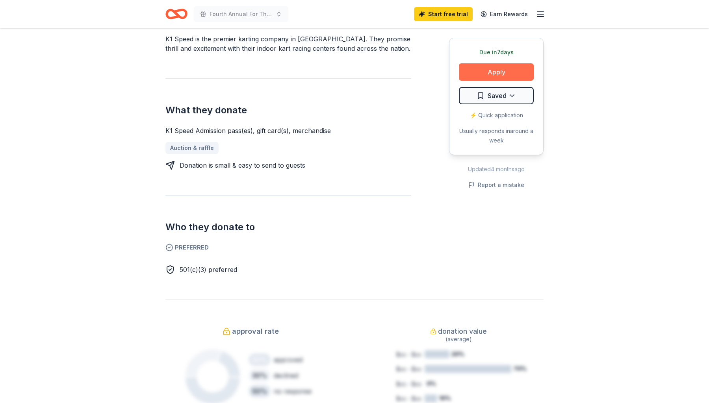
click at [505, 69] on button "Apply" at bounding box center [496, 71] width 75 height 17
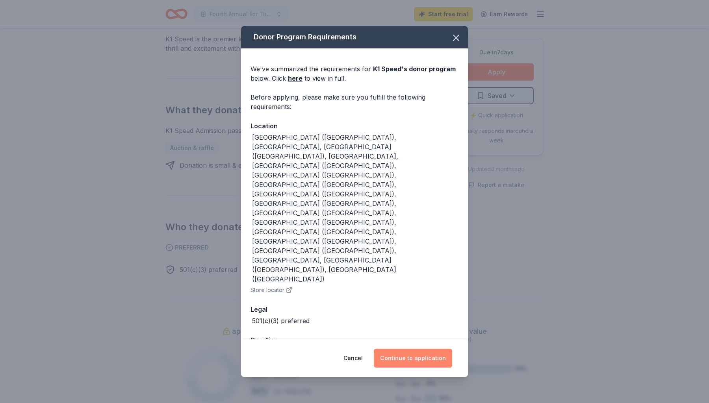
click at [425, 349] on button "Continue to application" at bounding box center [413, 358] width 78 height 19
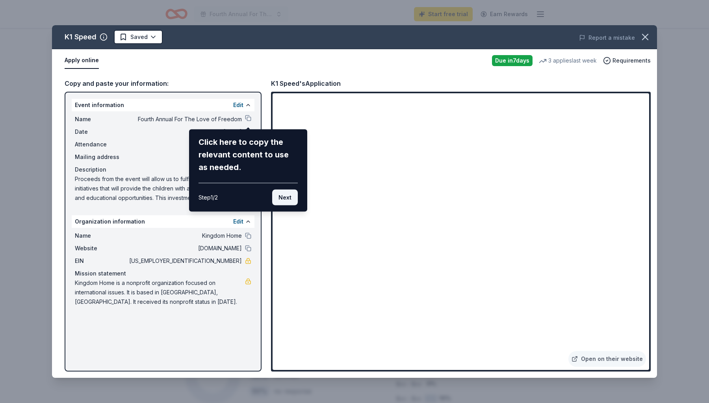
click at [284, 199] on button "Next" at bounding box center [285, 198] width 26 height 16
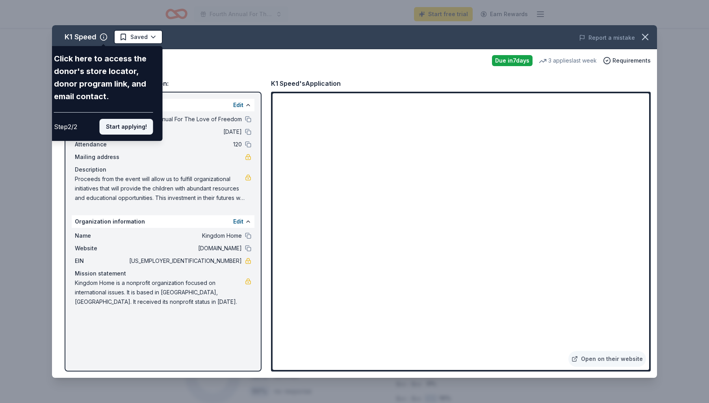
click at [128, 125] on button "Start applying!" at bounding box center [127, 127] width 54 height 16
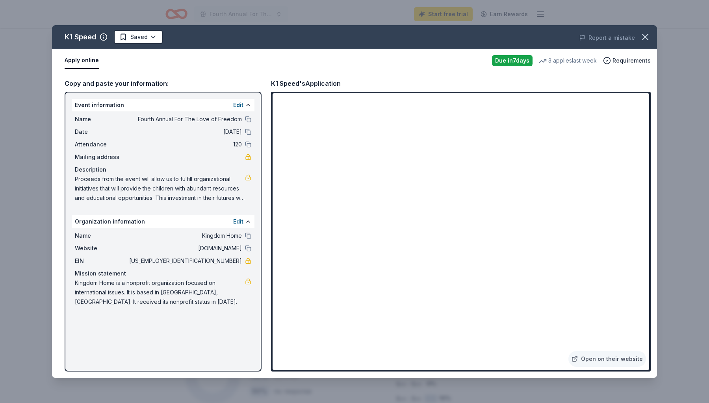
click at [343, 229] on div "K1 Speed Saved Report a mistake Apply online Due in 7 days 3 applies last week …" at bounding box center [354, 201] width 605 height 353
click at [103, 127] on div "K1 Speed Saved Report a mistake Apply online Due in 7 days 3 applies last week …" at bounding box center [354, 201] width 605 height 353
drag, startPoint x: 136, startPoint y: 121, endPoint x: 204, endPoint y: 118, distance: 67.8
click at [204, 118] on div "K1 Speed Saved Report a mistake Apply online Due in 7 days 3 applies last week …" at bounding box center [354, 201] width 605 height 353
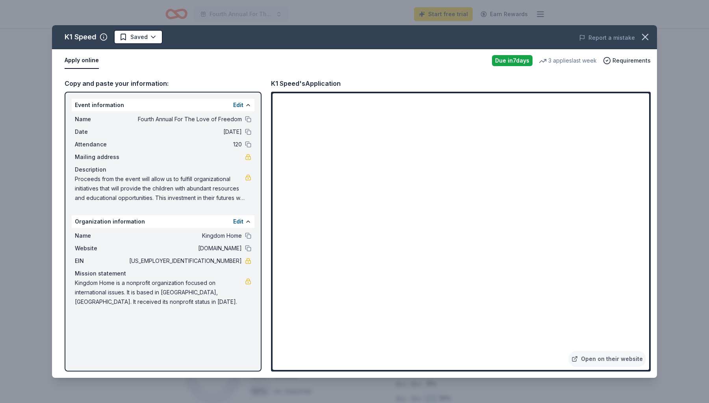
drag, startPoint x: 204, startPoint y: 118, endPoint x: 219, endPoint y: 119, distance: 15.4
click at [204, 118] on div "K1 Speed Saved Report a mistake Apply online Due in 7 days 3 applies last week …" at bounding box center [354, 201] width 605 height 353
click at [250, 121] on div "K1 Speed Saved Report a mistake Apply online Due in 7 days 3 applies last week …" at bounding box center [354, 201] width 605 height 353
click at [394, 237] on div "K1 Speed Saved Report a mistake Apply online Due in 7 days 3 applies last week …" at bounding box center [354, 201] width 605 height 353
click at [602, 360] on div "K1 Speed Saved Report a mistake Apply online Due in 7 days 3 applies last week …" at bounding box center [354, 201] width 605 height 353
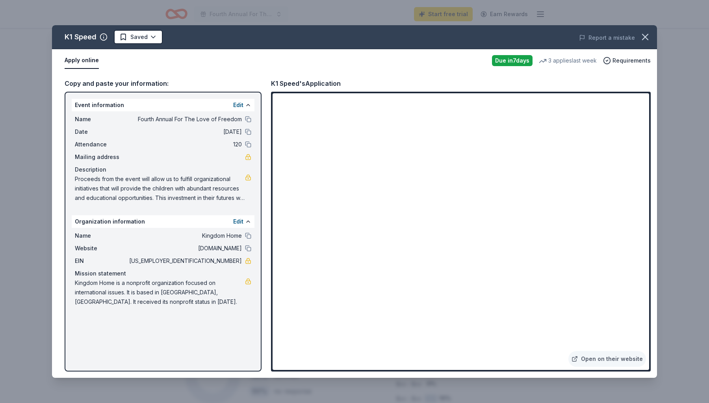
drag, startPoint x: 501, startPoint y: 100, endPoint x: 372, endPoint y: 98, distance: 128.8
click at [501, 100] on div "K1 Speed Saved Report a mistake Apply online Due in 7 days 3 applies last week …" at bounding box center [354, 201] width 605 height 353
drag, startPoint x: 209, startPoint y: 260, endPoint x: 241, endPoint y: 264, distance: 33.0
click at [241, 264] on span "[US_EMPLOYER_IDENTIFICATION_NUMBER]" at bounding box center [185, 260] width 114 height 9
drag, startPoint x: 241, startPoint y: 264, endPoint x: 238, endPoint y: 262, distance: 4.1
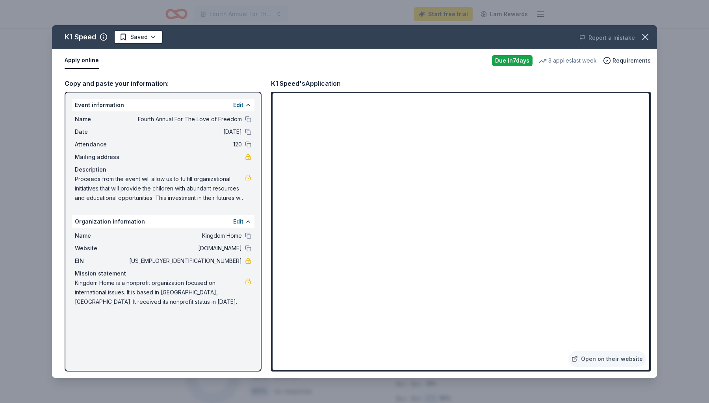
click at [241, 264] on span "[US_EMPLOYER_IDENTIFICATION_NUMBER]" at bounding box center [185, 260] width 114 height 9
drag, startPoint x: 238, startPoint y: 262, endPoint x: 278, endPoint y: 262, distance: 39.8
click at [216, 262] on span "[US_EMPLOYER_IDENTIFICATION_NUMBER]" at bounding box center [185, 260] width 114 height 9
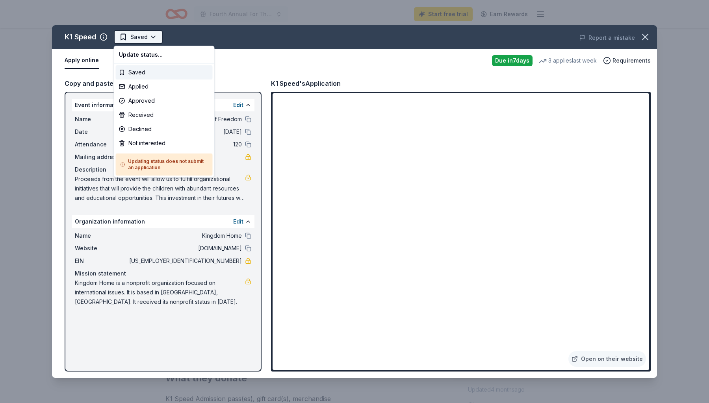
scroll to position [0, 0]
click at [156, 87] on div "Applied" at bounding box center [164, 87] width 97 height 14
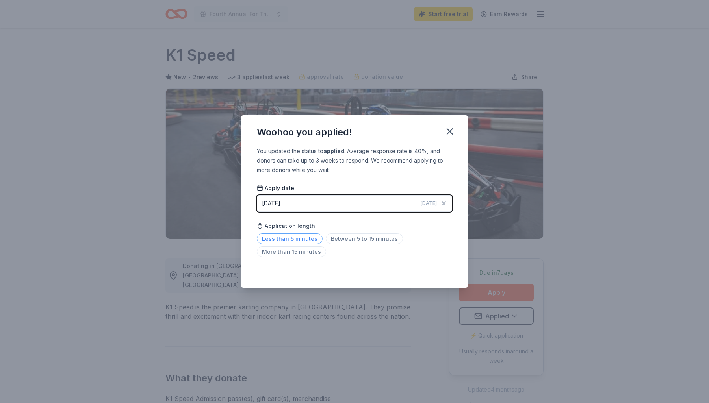
click at [289, 237] on span "Less than 5 minutes" at bounding box center [290, 239] width 66 height 11
click at [451, 133] on icon "button" at bounding box center [450, 132] width 6 height 6
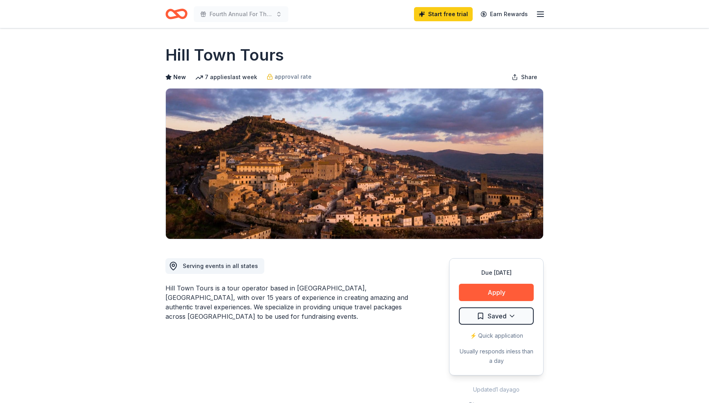
drag, startPoint x: 238, startPoint y: 290, endPoint x: 312, endPoint y: 289, distance: 74.4
click at [312, 289] on div "Hill Town Tours is a tour operator based in Tuscany, Italy, with over 15 years …" at bounding box center [288, 303] width 246 height 38
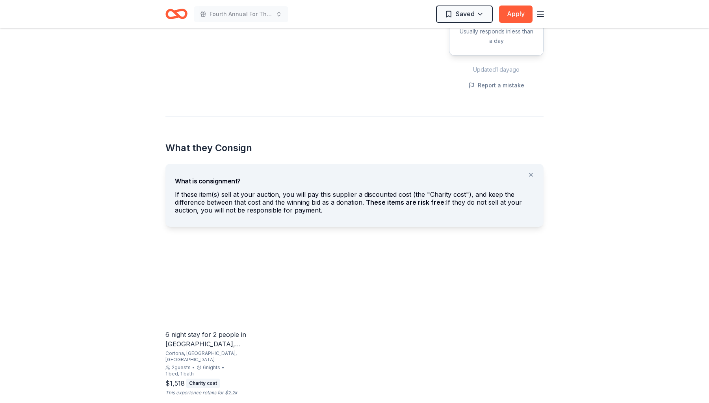
scroll to position [333, 0]
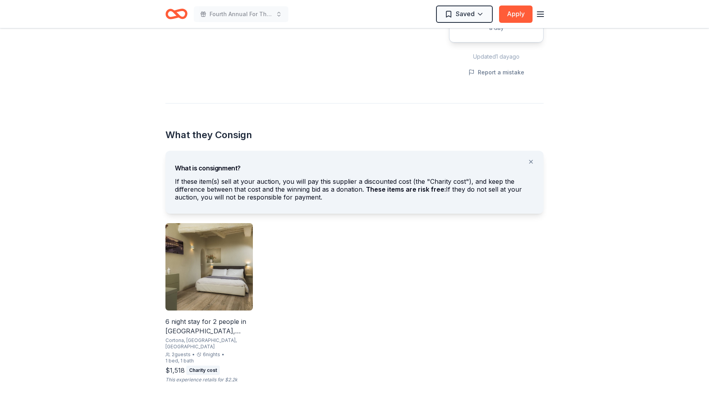
click at [540, 77] on div "Due in 22 days Apply Saved ⚡️ Quick application Usually responds in less than a…" at bounding box center [496, 1] width 95 height 153
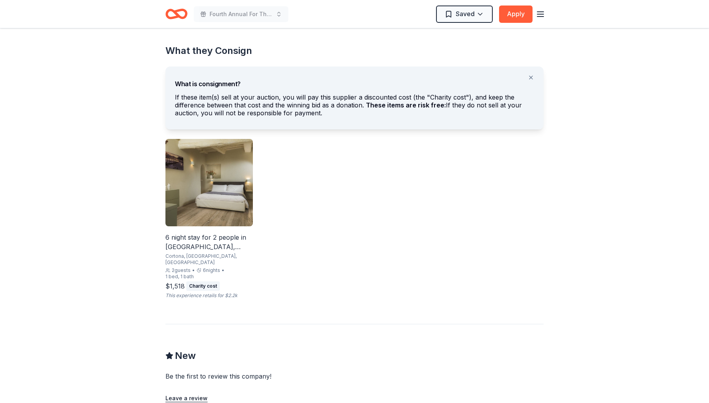
scroll to position [419, 0]
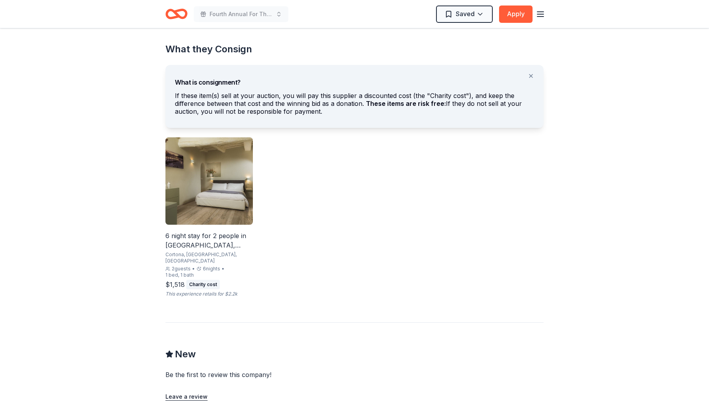
drag, startPoint x: 222, startPoint y: 95, endPoint x: 274, endPoint y: 96, distance: 52.0
click at [274, 96] on div "If these item(s) sell at your auction, you will pay this supplier a discounted …" at bounding box center [354, 105] width 359 height 27
drag, startPoint x: 180, startPoint y: 95, endPoint x: 413, endPoint y: 116, distance: 234.9
click at [413, 116] on div "If these item(s) sell at your auction, you will pay this supplier a discounted …" at bounding box center [354, 105] width 359 height 27
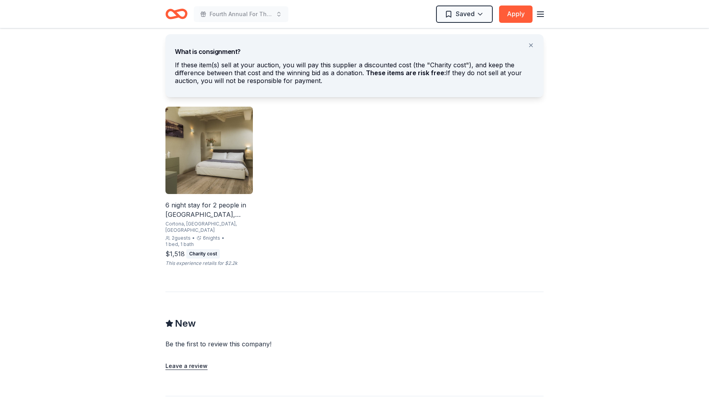
scroll to position [465, 0]
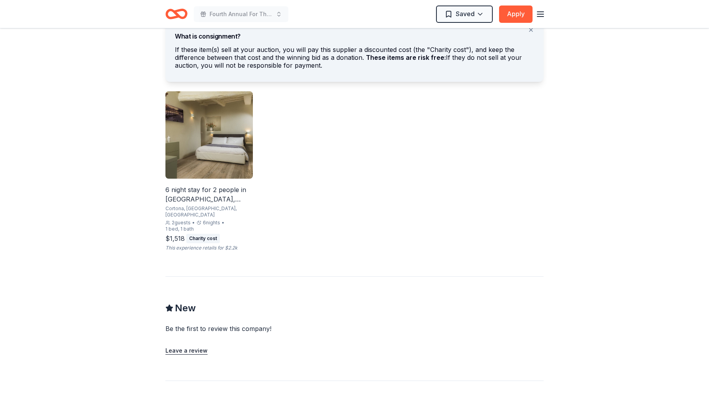
click at [196, 193] on div "6 night stay for 2 people in Cortona, Tuscany" at bounding box center [208, 194] width 87 height 19
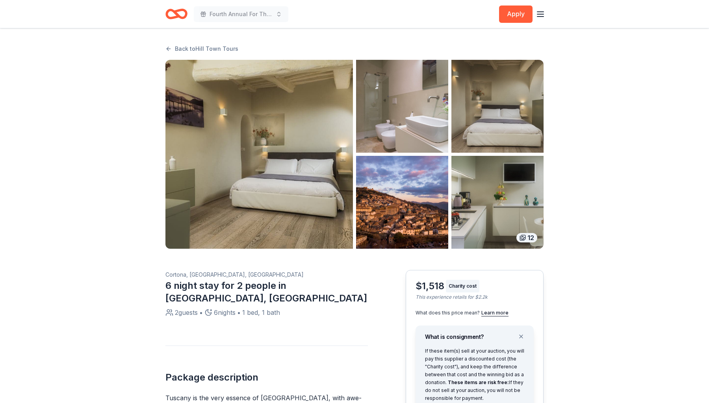
click at [522, 237] on circle "button" at bounding box center [522, 236] width 1 height 1
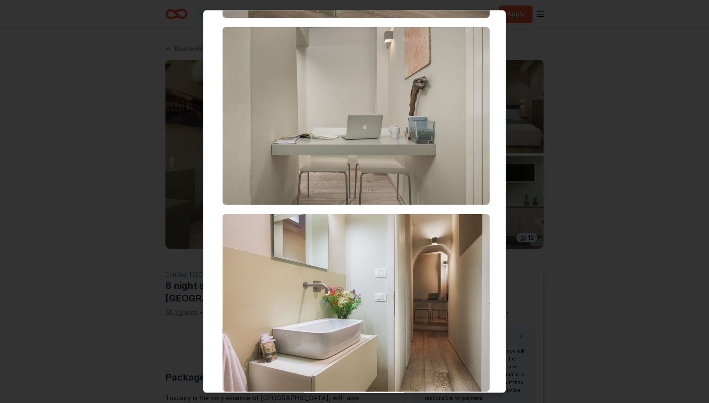
scroll to position [1820, 0]
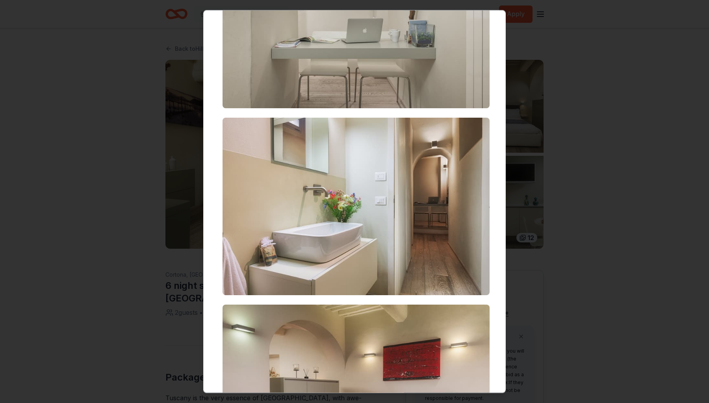
click at [659, 215] on div at bounding box center [354, 201] width 709 height 403
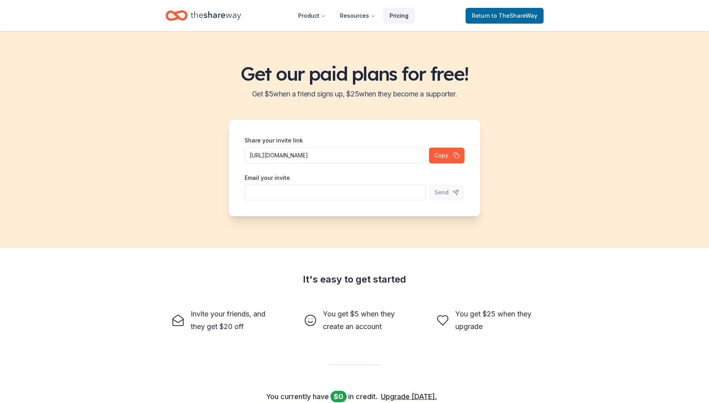
click at [404, 14] on link "Pricing" at bounding box center [399, 16] width 32 height 16
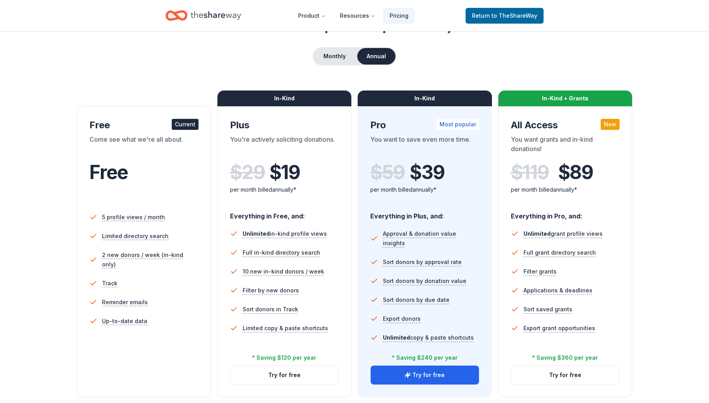
scroll to position [54, 0]
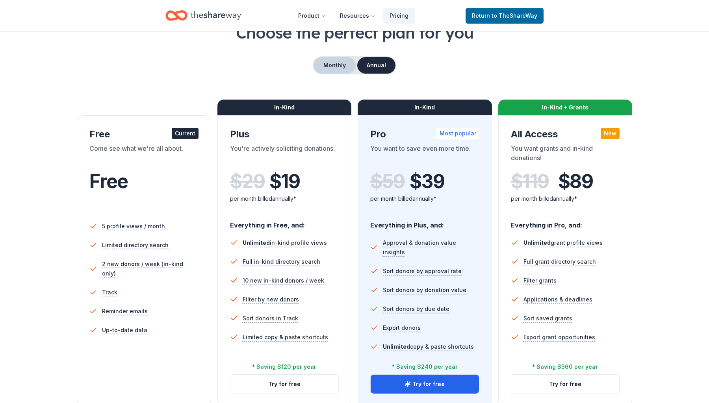
click at [338, 66] on button "Monthly" at bounding box center [334, 65] width 42 height 17
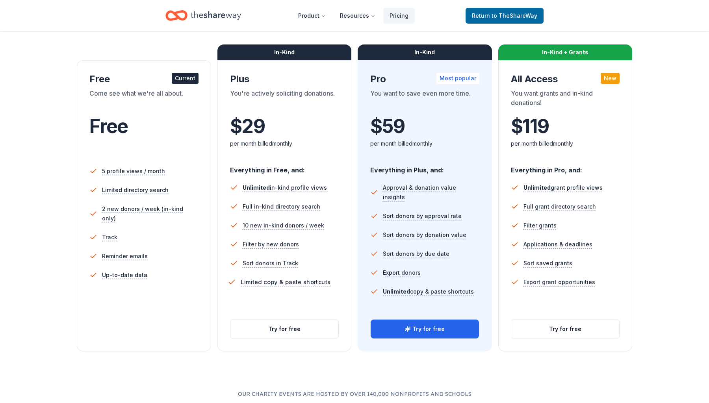
scroll to position [0, 0]
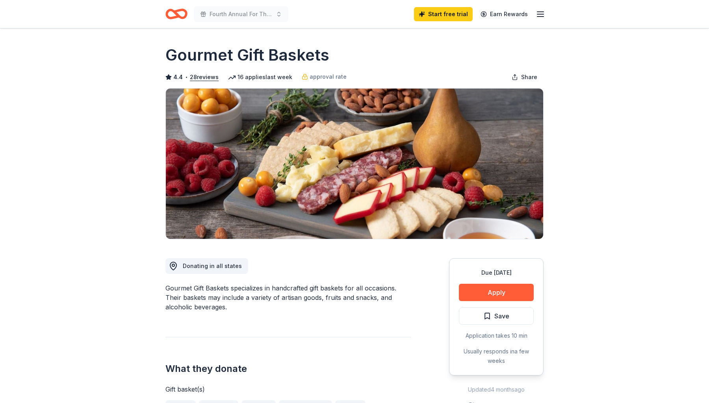
drag, startPoint x: 217, startPoint y: 295, endPoint x: 349, endPoint y: 293, distance: 131.6
click at [349, 293] on div "Gourmet Gift Baskets specializes in handcrafted gift baskets for all occasions.…" at bounding box center [288, 298] width 246 height 28
drag, startPoint x: 307, startPoint y: 295, endPoint x: 312, endPoint y: 304, distance: 10.7
click at [312, 304] on div "Gourmet Gift Baskets specializes in handcrafted gift baskets for all occasions.…" at bounding box center [288, 298] width 246 height 28
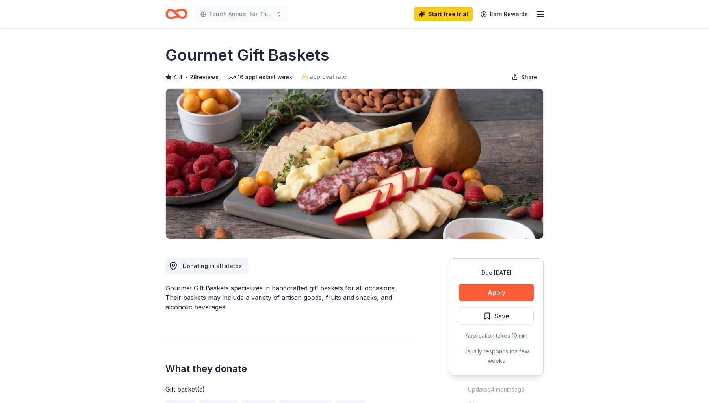
click at [312, 304] on div "Gourmet Gift Baskets specializes in handcrafted gift baskets for all occasions.…" at bounding box center [288, 298] width 246 height 28
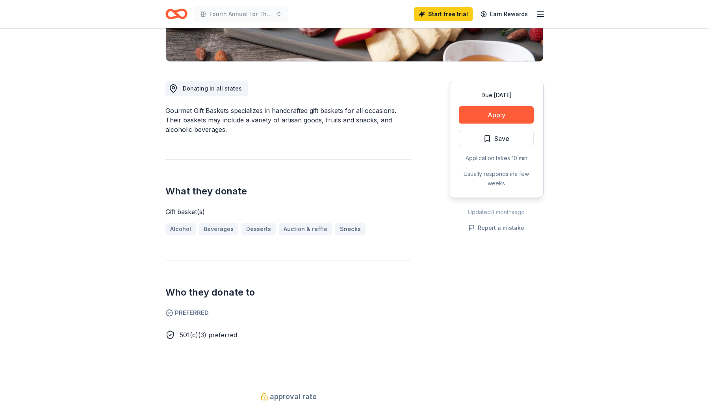
scroll to position [178, 0]
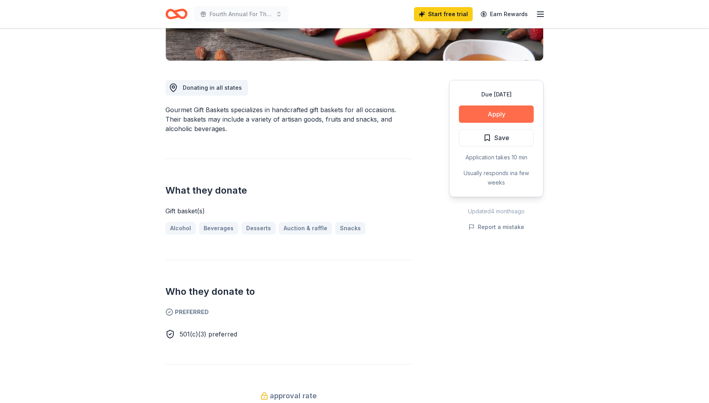
click at [514, 108] on button "Apply" at bounding box center [496, 114] width 75 height 17
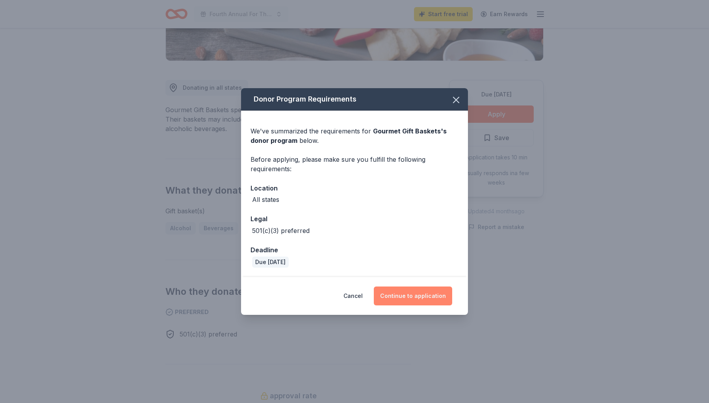
click at [442, 295] on button "Continue to application" at bounding box center [413, 296] width 78 height 19
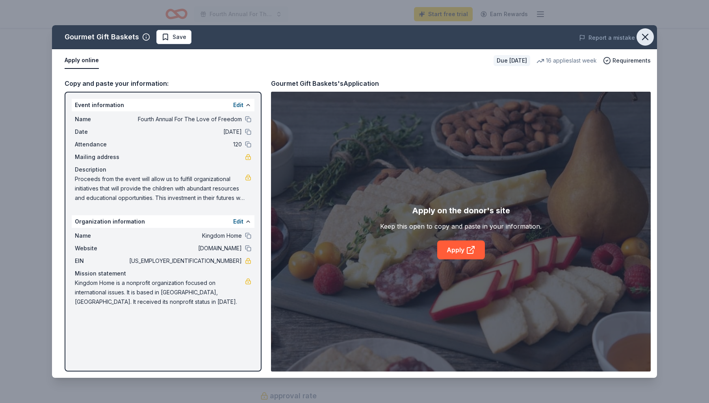
click at [648, 34] on icon "button" at bounding box center [645, 37] width 6 height 6
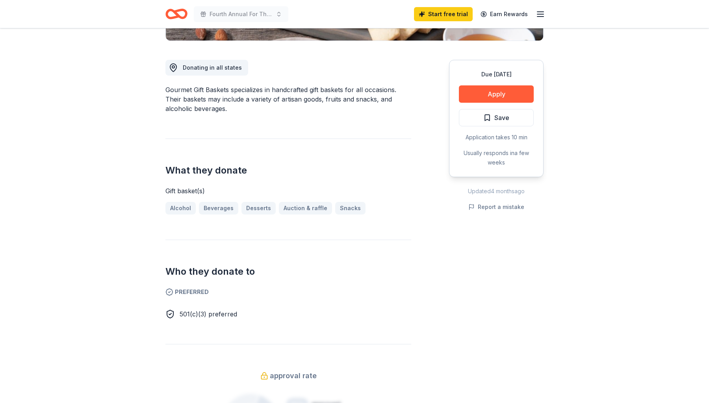
scroll to position [200, 0]
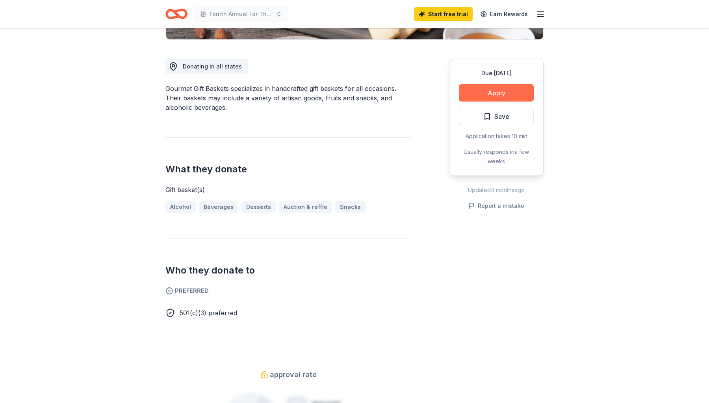
click at [523, 94] on button "Apply" at bounding box center [496, 92] width 75 height 17
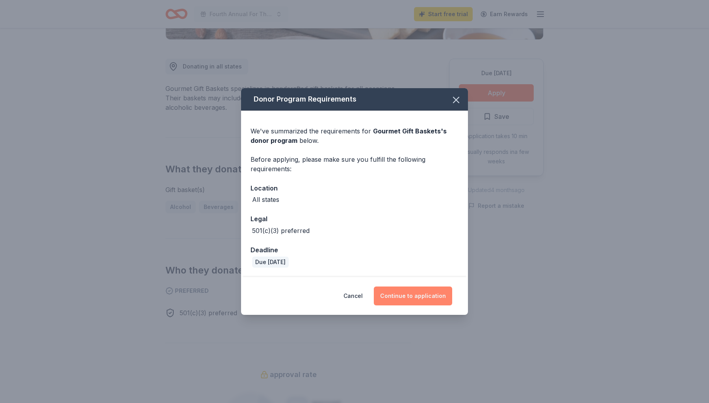
click at [415, 302] on button "Continue to application" at bounding box center [413, 296] width 78 height 19
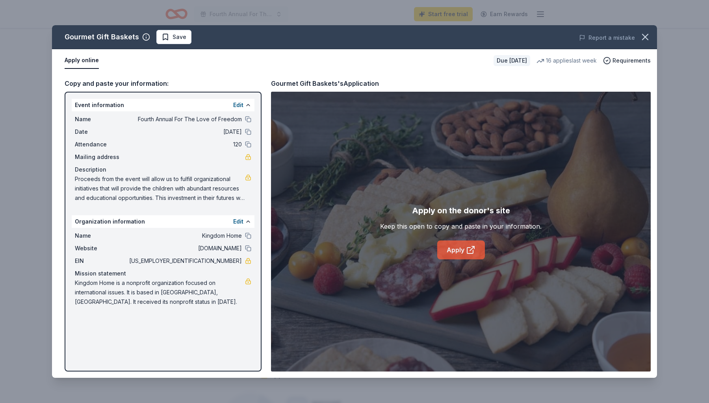
click at [459, 254] on link "Apply" at bounding box center [461, 250] width 48 height 19
click at [176, 37] on span "Save" at bounding box center [179, 36] width 14 height 9
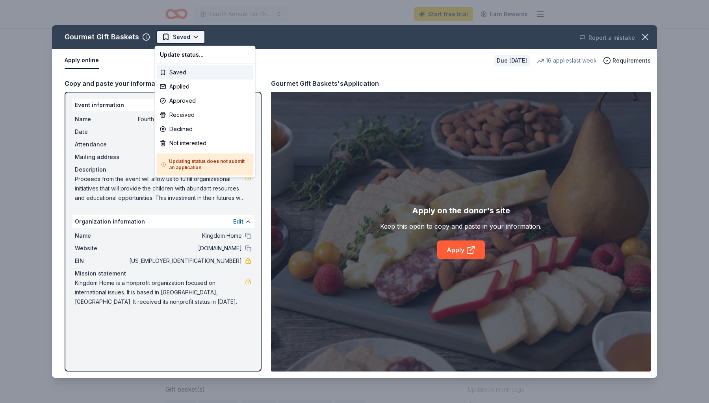
click at [185, 37] on html "Fourth Annual For The Love of Freedom Start free trial Earn Rewards Due [DATE] …" at bounding box center [354, 201] width 709 height 403
click at [194, 89] on div "Applied" at bounding box center [205, 87] width 97 height 14
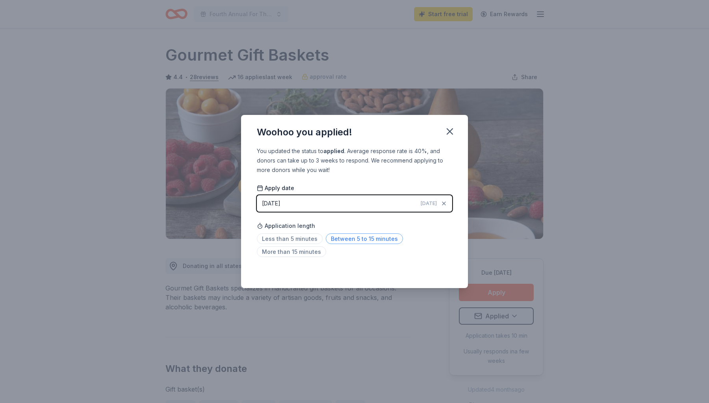
click at [379, 241] on span "Between 5 to 15 minutes" at bounding box center [364, 239] width 77 height 11
click at [441, 268] on div "Saved" at bounding box center [354, 270] width 195 height 9
click at [451, 130] on icon "button" at bounding box center [450, 132] width 6 height 6
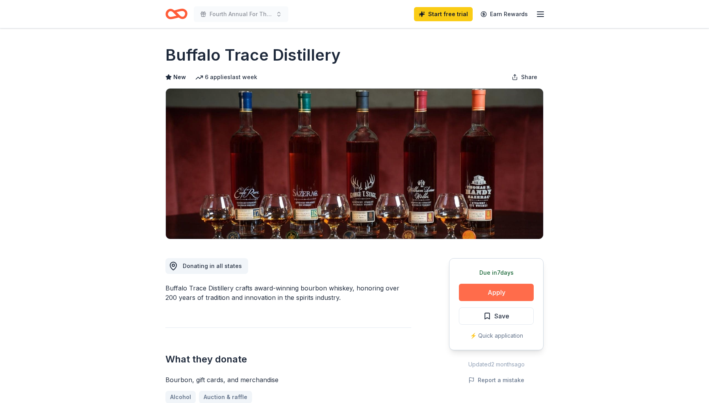
click at [507, 287] on button "Apply" at bounding box center [496, 292] width 75 height 17
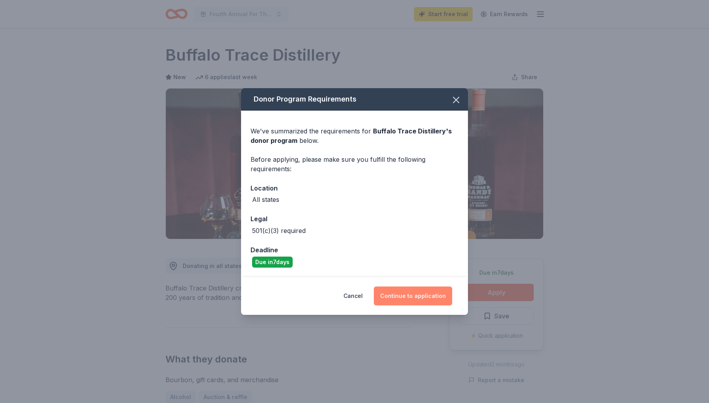
click at [444, 289] on button "Continue to application" at bounding box center [413, 296] width 78 height 19
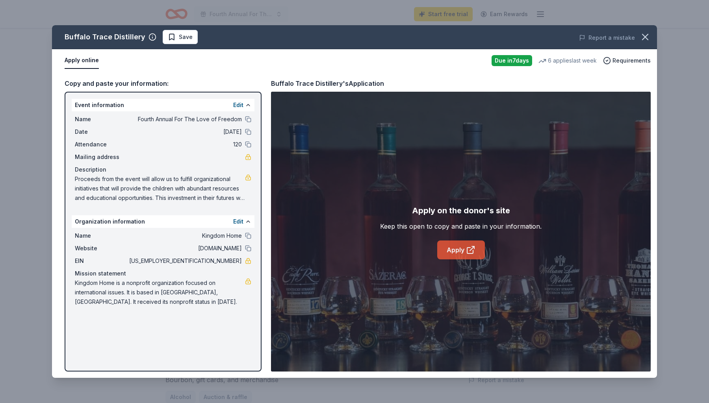
click at [451, 247] on link "Apply" at bounding box center [461, 250] width 48 height 19
click at [202, 41] on html "Fourth Annual For The Love of Freedom Start free trial Earn Rewards Due in 7 da…" at bounding box center [354, 201] width 709 height 403
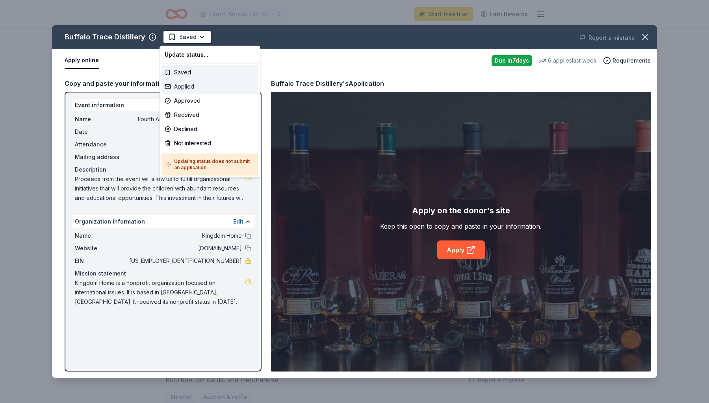
click at [196, 86] on div "Applied" at bounding box center [209, 87] width 97 height 14
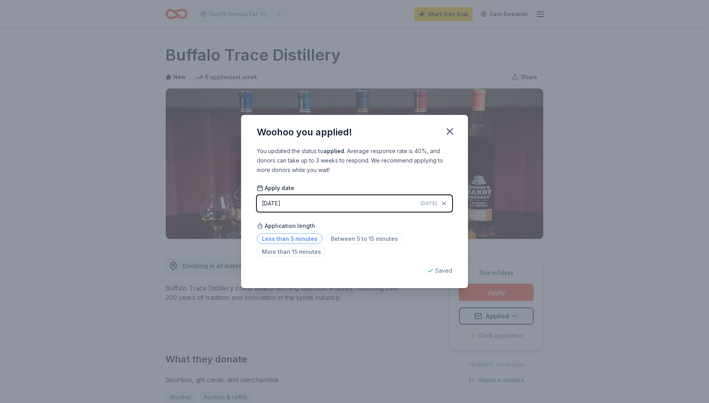
click at [293, 237] on span "Less than 5 minutes" at bounding box center [290, 239] width 66 height 11
click at [451, 130] on icon "button" at bounding box center [450, 132] width 6 height 6
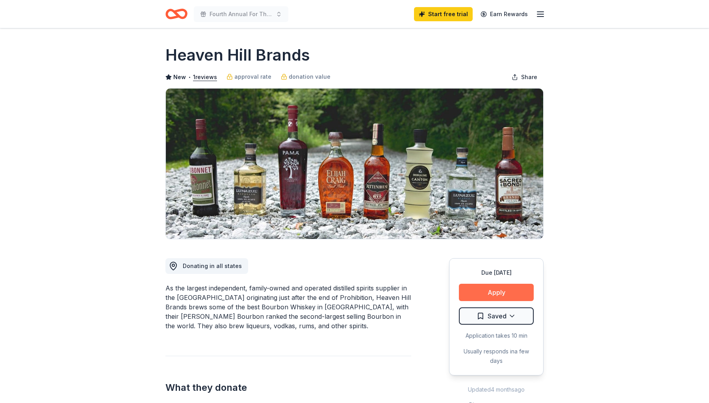
click at [499, 286] on button "Apply" at bounding box center [496, 292] width 75 height 17
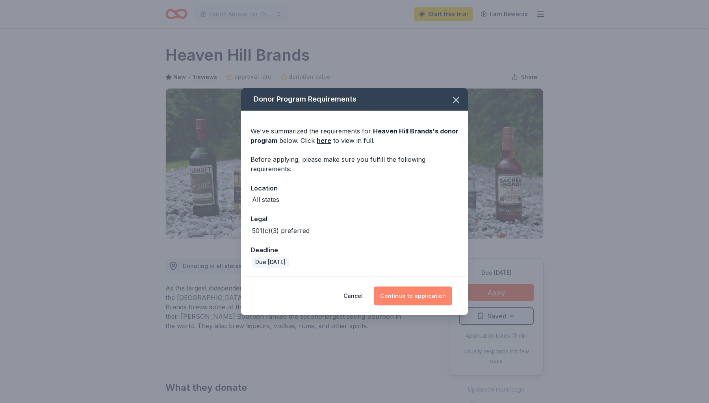
click at [426, 297] on button "Continue to application" at bounding box center [413, 296] width 78 height 19
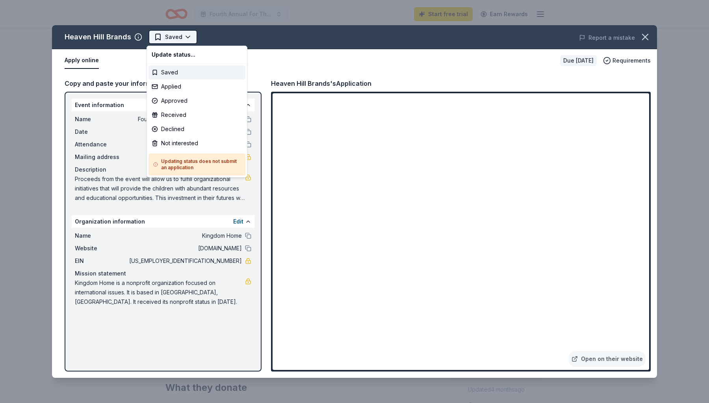
click at [164, 39] on html "Fourth Annual For The Love of Freedom Start free trial Earn Rewards Due [DATE] …" at bounding box center [354, 201] width 709 height 403
click at [180, 86] on div "Applied" at bounding box center [196, 87] width 97 height 14
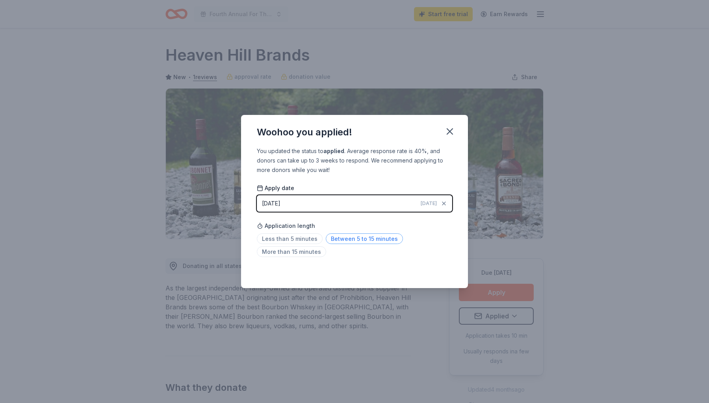
click at [358, 240] on span "Between 5 to 15 minutes" at bounding box center [364, 239] width 77 height 11
click at [444, 271] on div "Saved" at bounding box center [354, 270] width 195 height 9
click at [454, 131] on icon "button" at bounding box center [449, 131] width 11 height 11
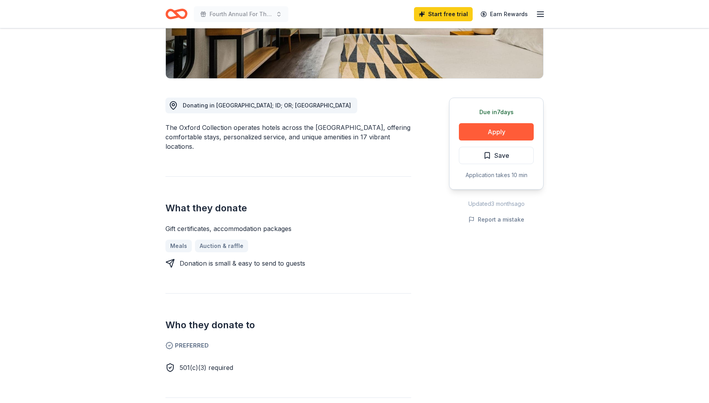
scroll to position [77, 0]
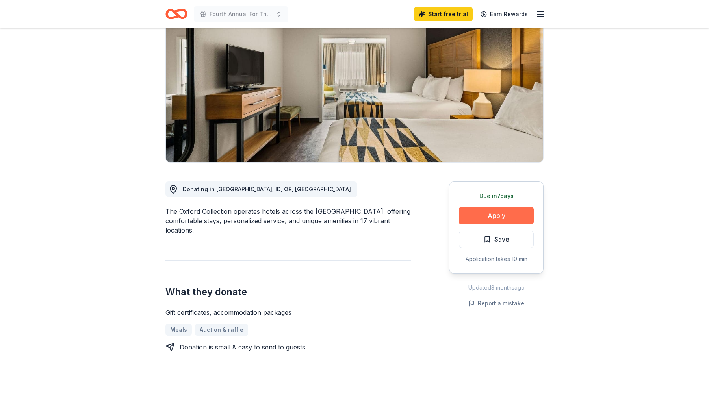
click at [511, 218] on button "Apply" at bounding box center [496, 215] width 75 height 17
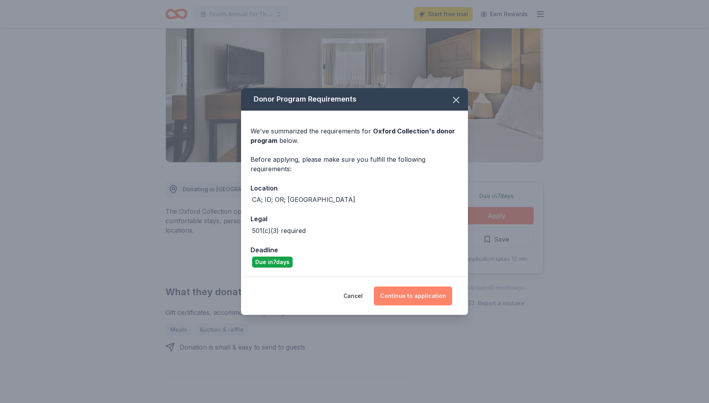
click at [434, 294] on button "Continue to application" at bounding box center [413, 296] width 78 height 19
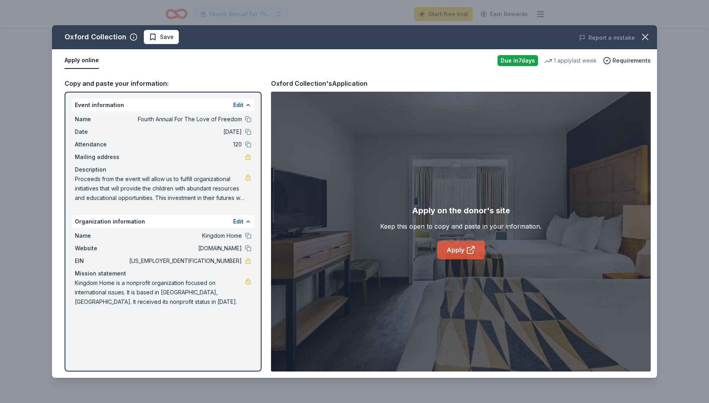
click at [465, 246] on link "Apply" at bounding box center [461, 250] width 48 height 19
click at [167, 35] on span "Save" at bounding box center [167, 36] width 14 height 9
click at [165, 38] on html "Fourth Annual For The Love of Freedom Start free trial Earn Rewards Due [DATE] …" at bounding box center [354, 201] width 709 height 403
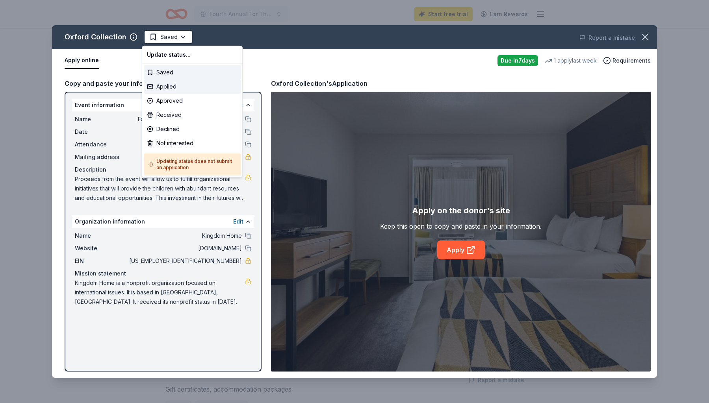
click at [171, 83] on div "Applied" at bounding box center [192, 87] width 97 height 14
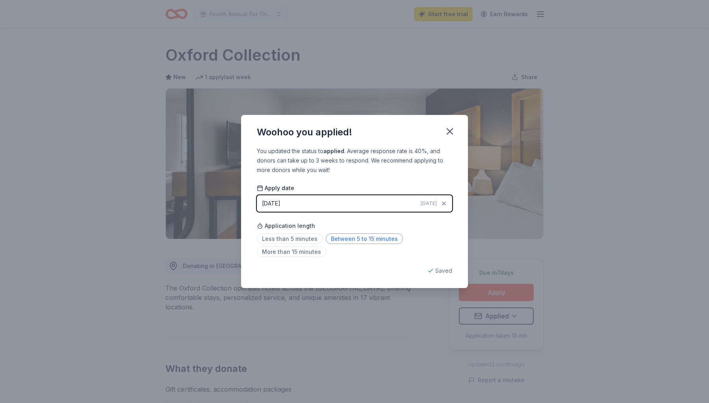
click at [366, 241] on span "Between 5 to 15 minutes" at bounding box center [364, 239] width 77 height 11
click at [641, 103] on div "Woohoo you applied! You updated the status to applied . Average response rate i…" at bounding box center [354, 201] width 709 height 403
click at [453, 128] on icon "button" at bounding box center [449, 131] width 11 height 11
